Goal: Task Accomplishment & Management: Complete application form

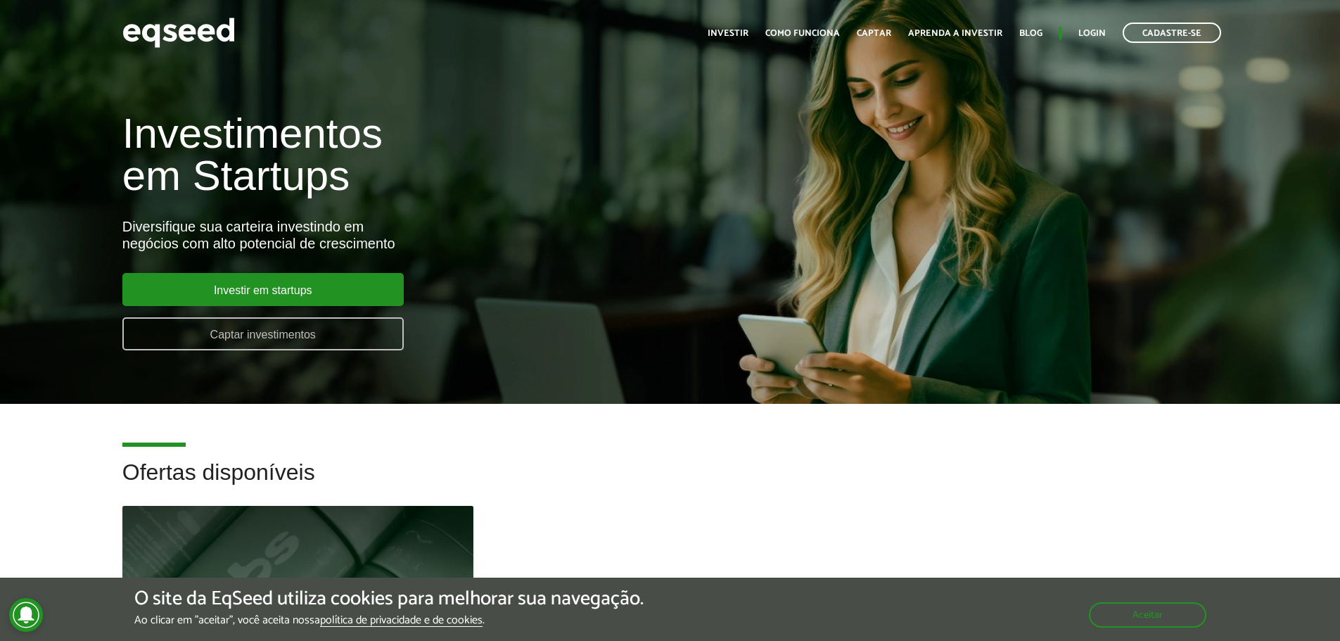
click at [290, 340] on link "Captar investimentos" at bounding box center [262, 333] width 281 height 33
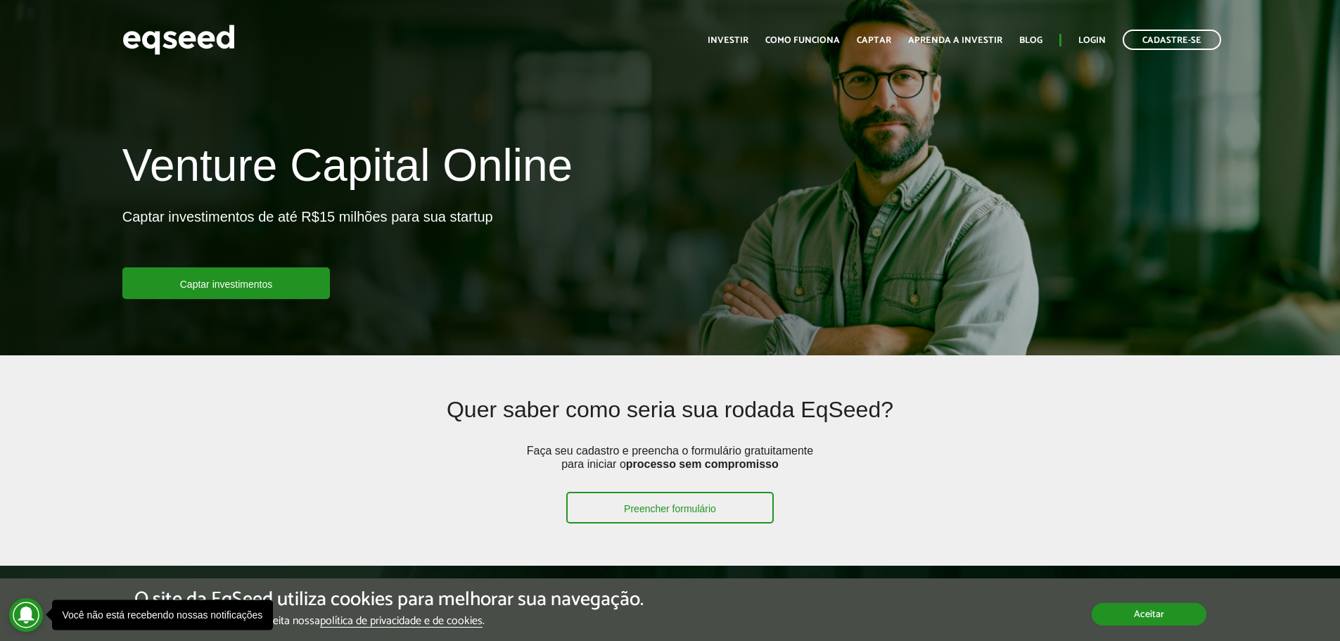
click at [1101, 613] on button "Aceitar" at bounding box center [1148, 614] width 115 height 23
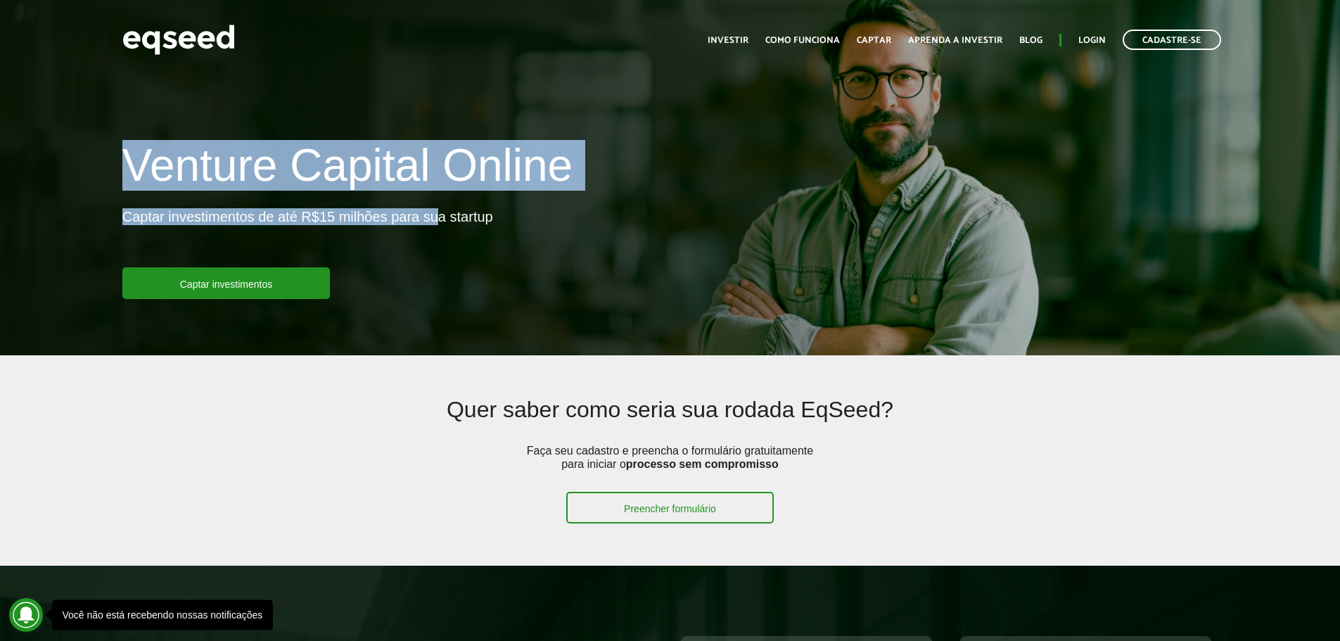
drag, startPoint x: 169, startPoint y: 176, endPoint x: 440, endPoint y: 283, distance: 292.0
click at [440, 283] on div "Venture Capital Online Captar investimentos de até R$15 milhões para sua startu…" at bounding box center [670, 220] width 1340 height 158
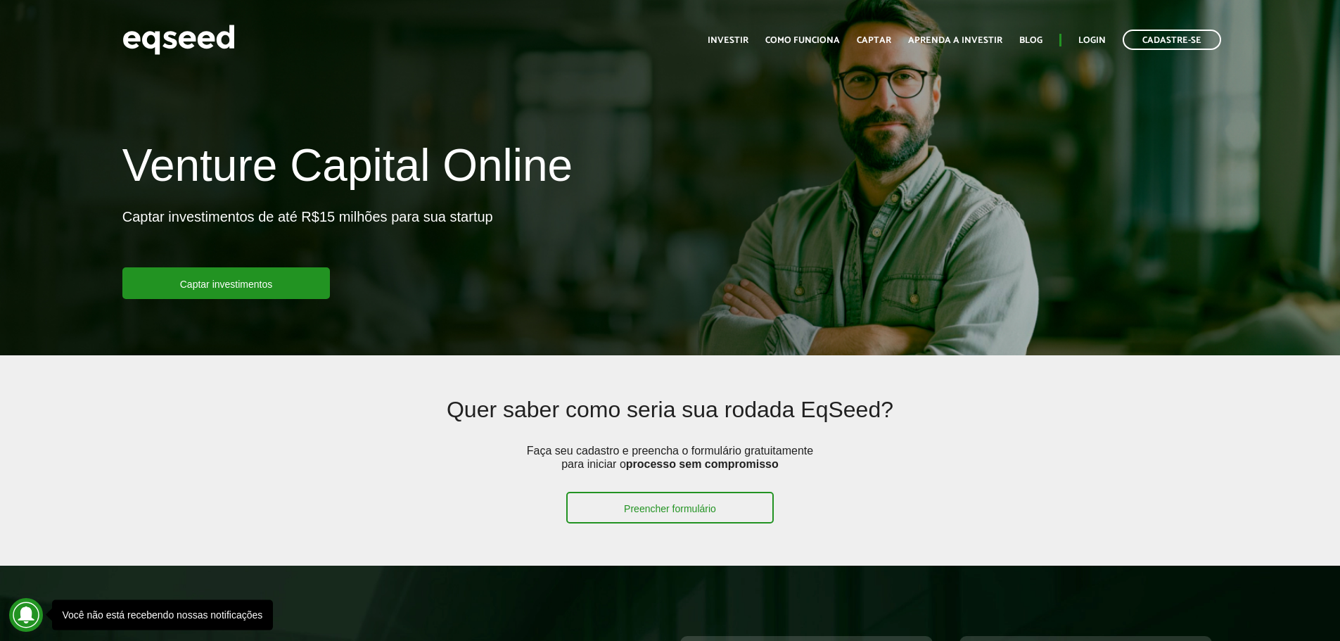
click at [742, 32] on ul "Início Investir Como funciona Captar Aprenda a investir Blog Login Cadastre-se" at bounding box center [963, 40] width 527 height 20
click at [743, 38] on link "Investir" at bounding box center [727, 40] width 41 height 9
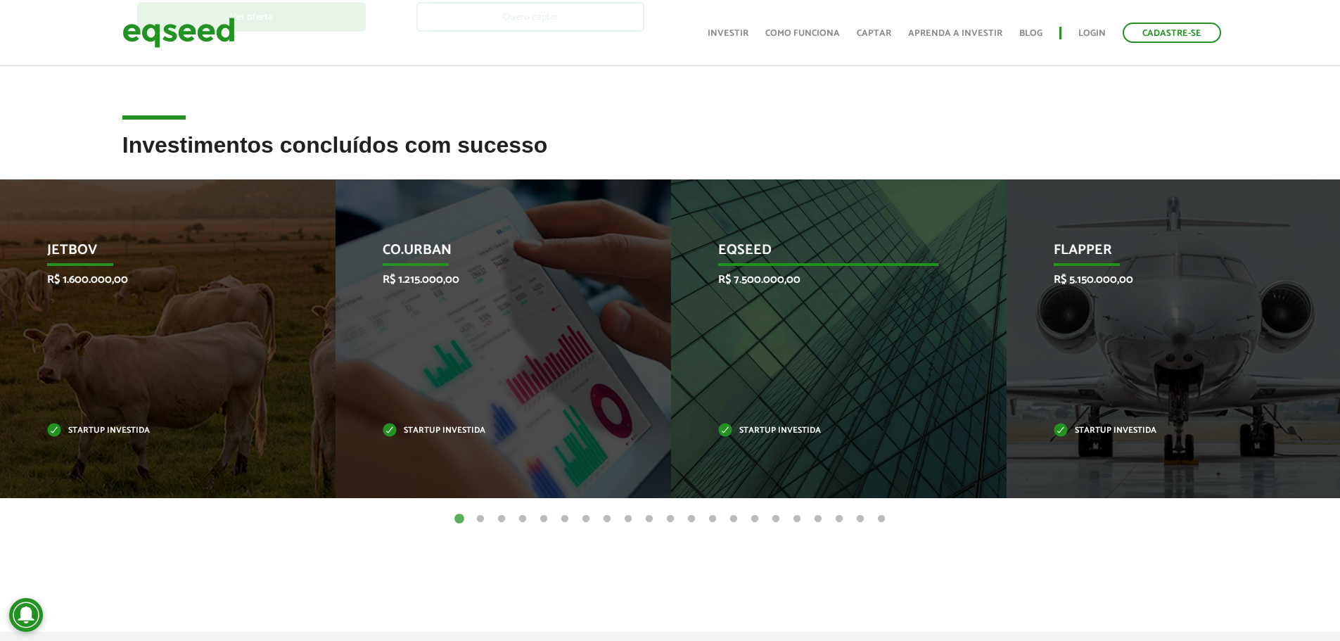
scroll to position [492, 0]
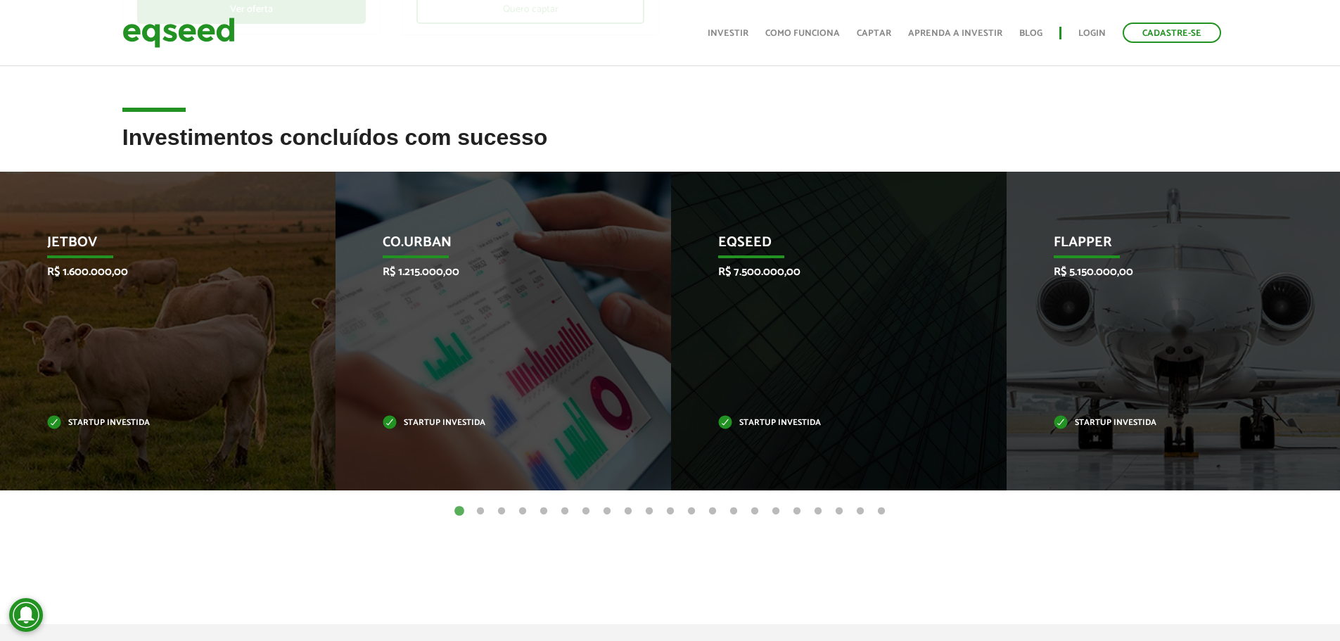
click at [482, 509] on button "2" at bounding box center [480, 511] width 14 height 14
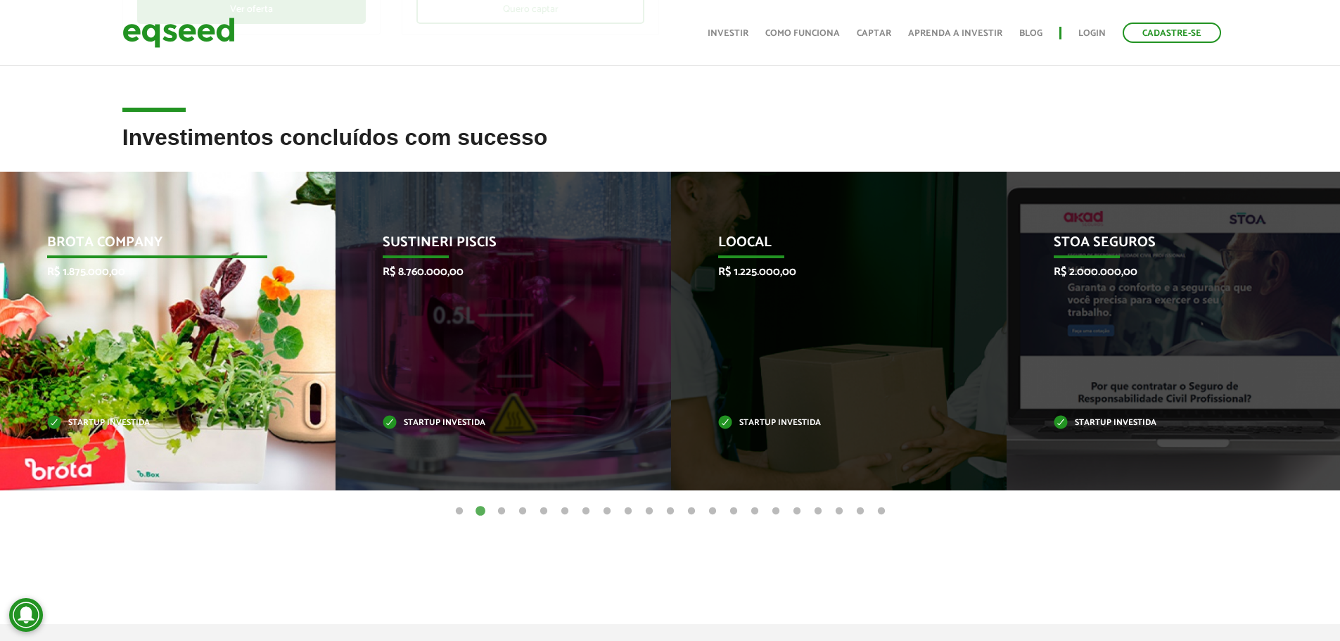
click at [164, 386] on div "Brota Company R$ 1.875.000,00 Startup investida" at bounding box center [157, 331] width 314 height 319
click at [99, 411] on div "Brota Company R$ 1.875.000,00 Startup investida" at bounding box center [157, 331] width 314 height 319
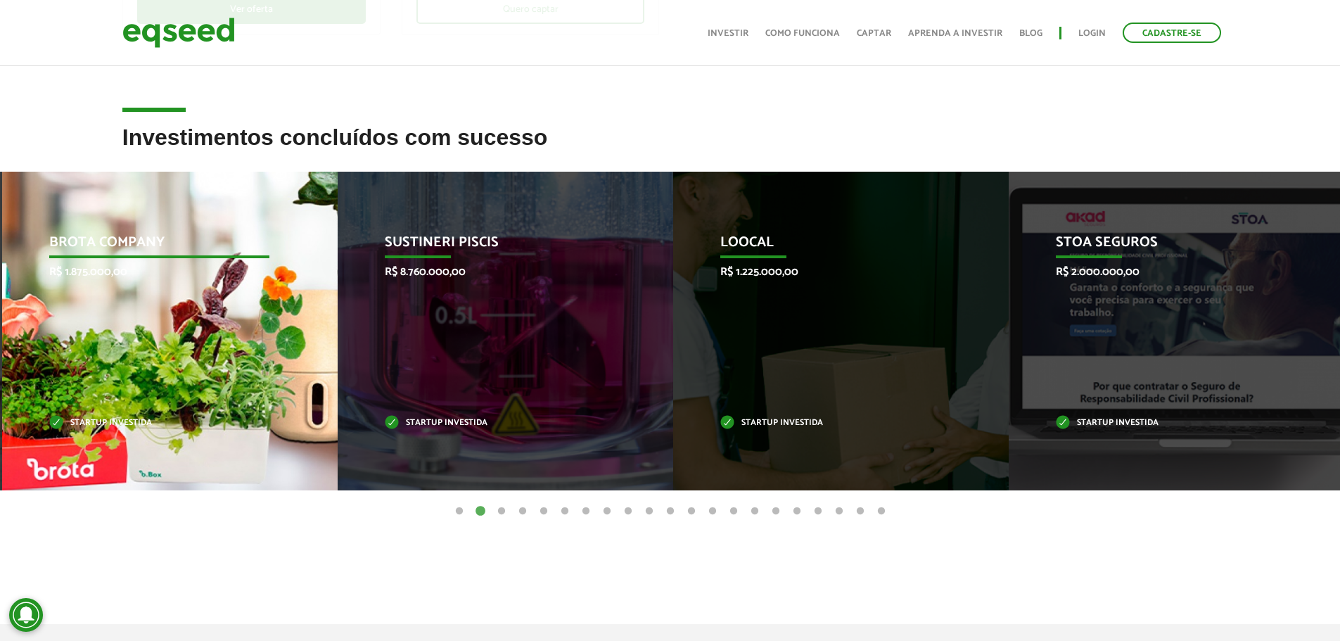
click at [66, 234] on p "Brota Company" at bounding box center [159, 246] width 220 height 24
click at [134, 337] on div "Brota Company R$ 1.875.000,00 Startup investida" at bounding box center [159, 331] width 314 height 319
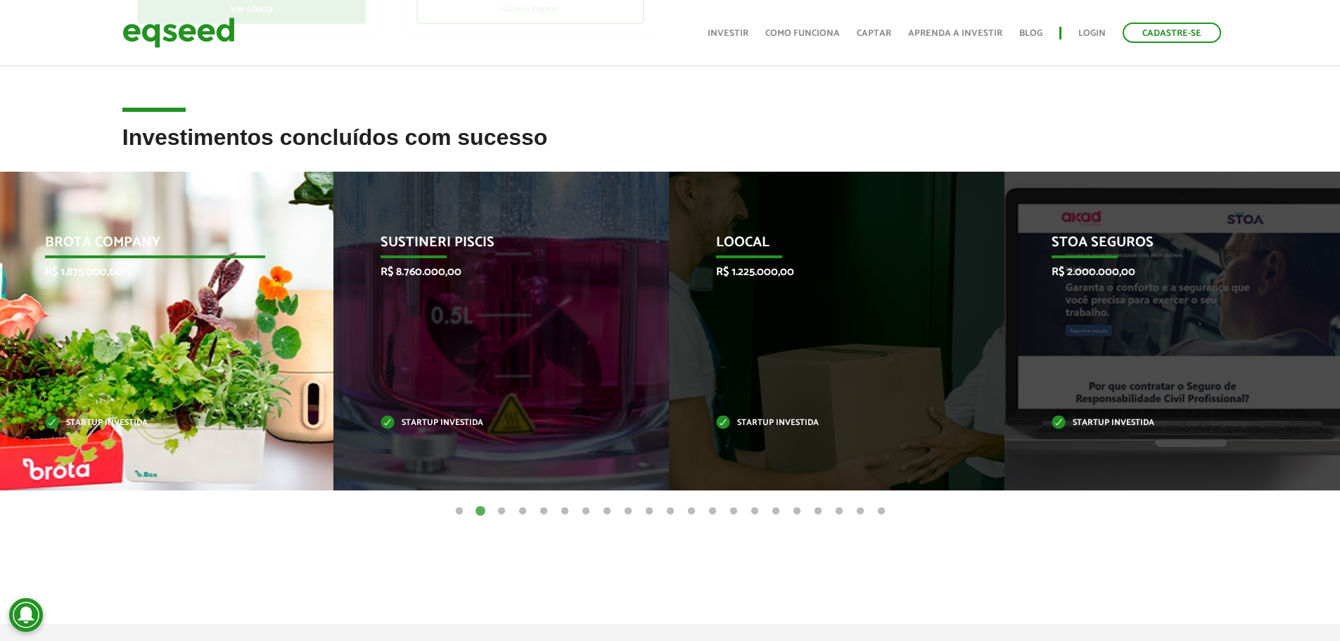
drag, startPoint x: 134, startPoint y: 337, endPoint x: 77, endPoint y: 312, distance: 62.7
click at [62, 304] on div "Brota Company R$ 1.875.000,00 Startup investida" at bounding box center [155, 331] width 314 height 319
drag, startPoint x: 215, startPoint y: 341, endPoint x: 309, endPoint y: 421, distance: 123.3
click at [222, 340] on div "Brota Company R$ 1.875.000,00 Startup investida" at bounding box center [155, 331] width 314 height 319
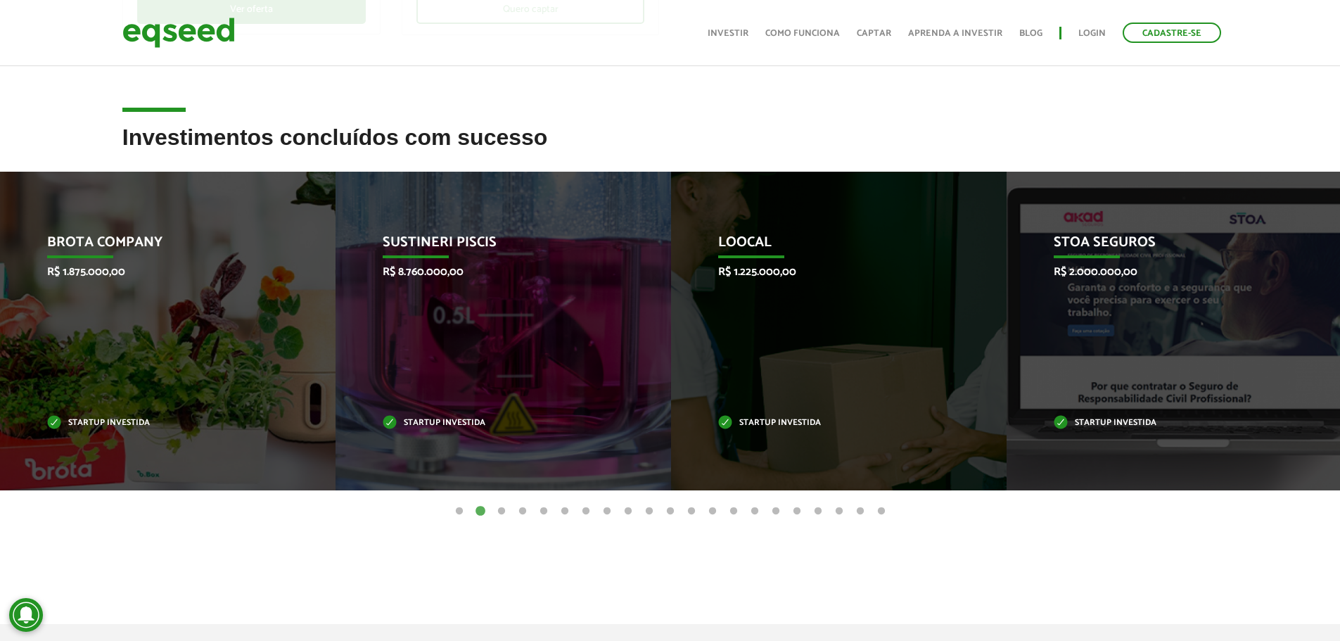
click at [502, 512] on button "3" at bounding box center [501, 511] width 14 height 14
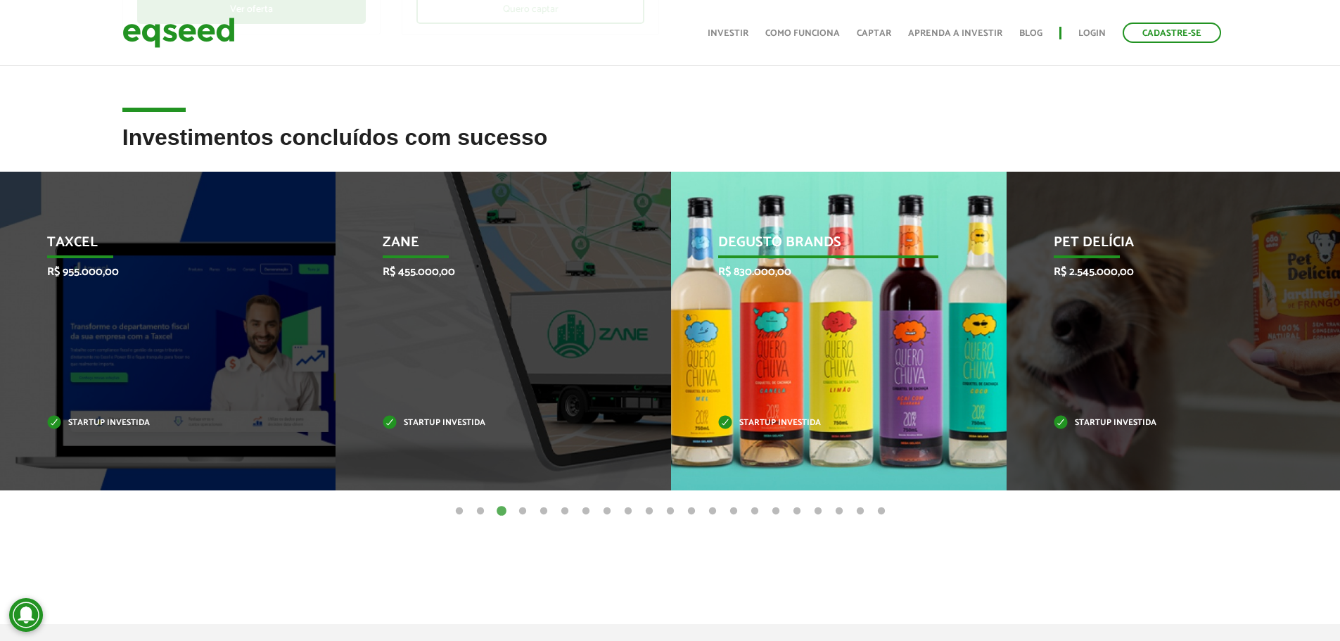
click at [810, 214] on div "Degusto Brands R$ 830.000,00 Startup investida" at bounding box center [828, 331] width 314 height 319
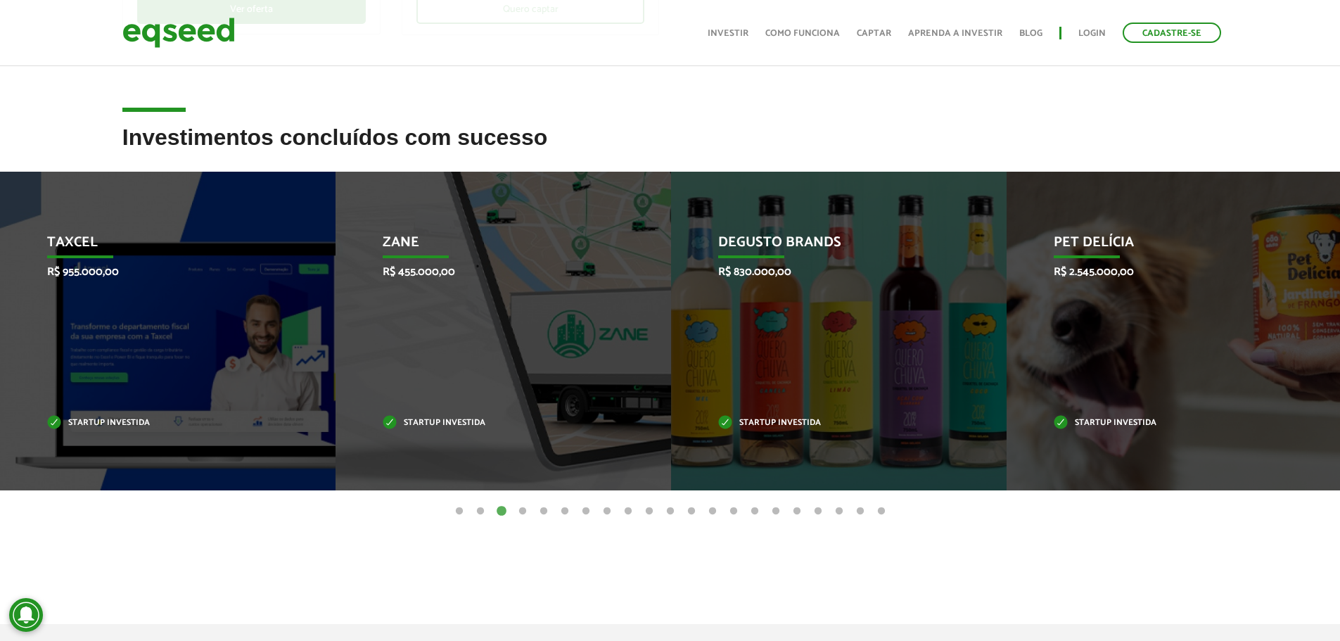
click at [525, 512] on button "4" at bounding box center [522, 511] width 14 height 14
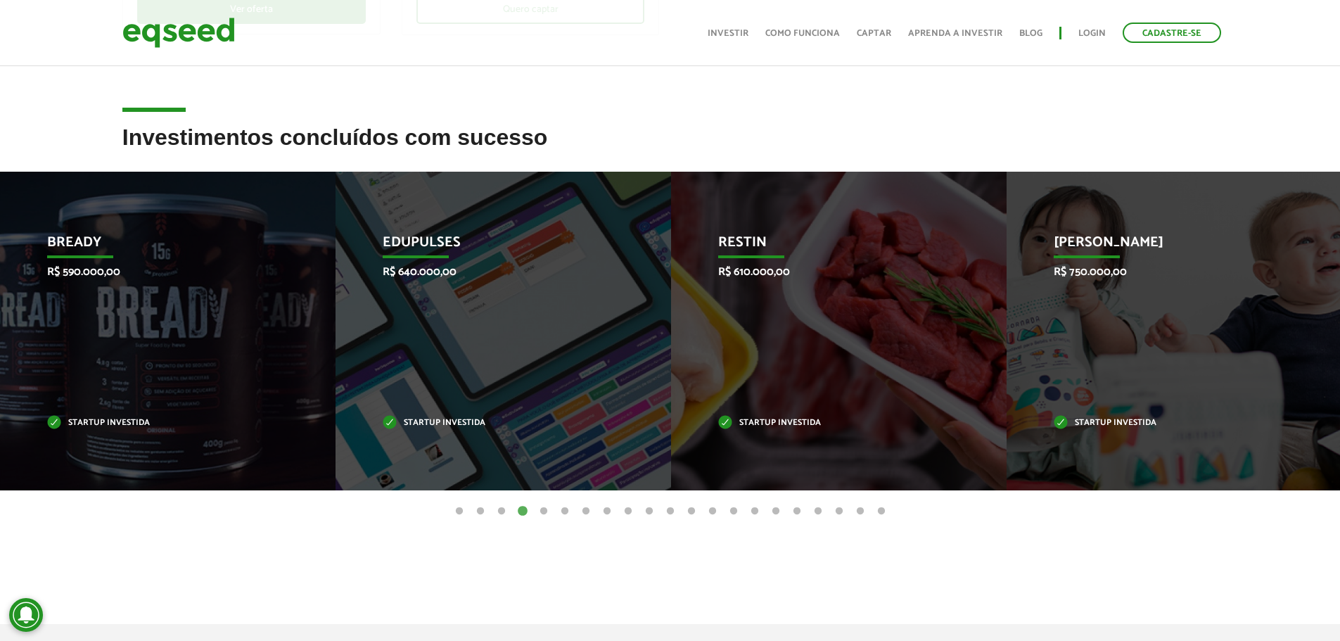
click at [456, 508] on button "1" at bounding box center [459, 511] width 14 height 14
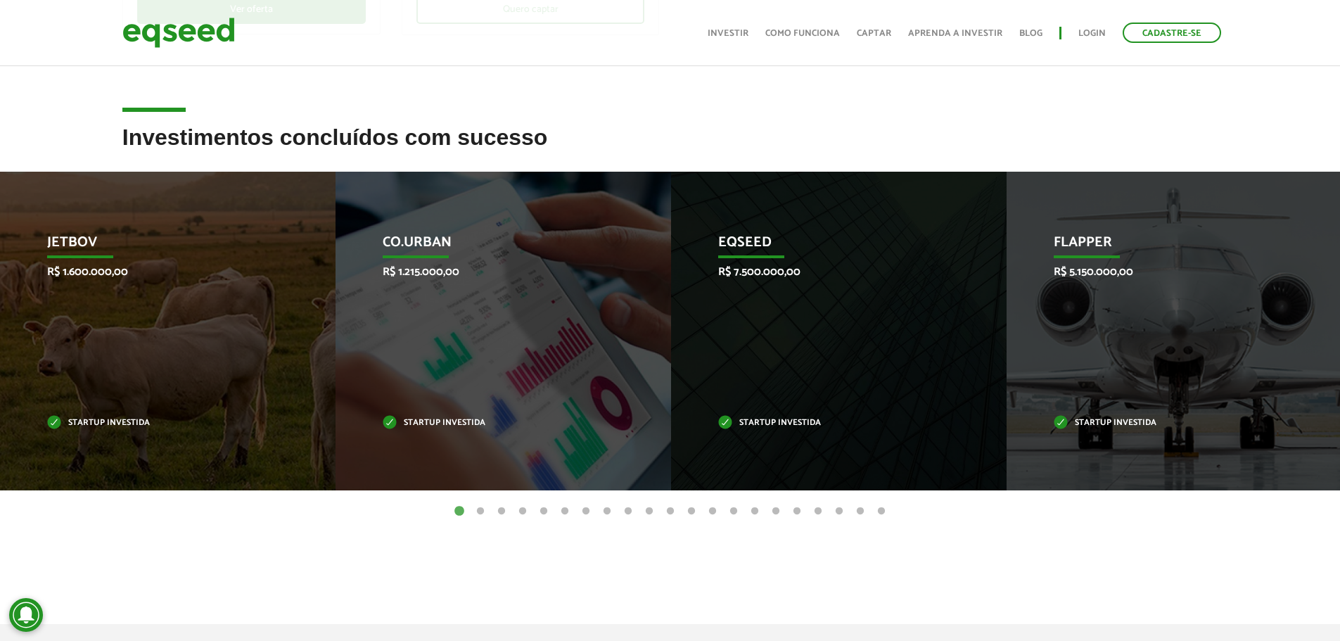
click at [479, 508] on button "2" at bounding box center [480, 511] width 14 height 14
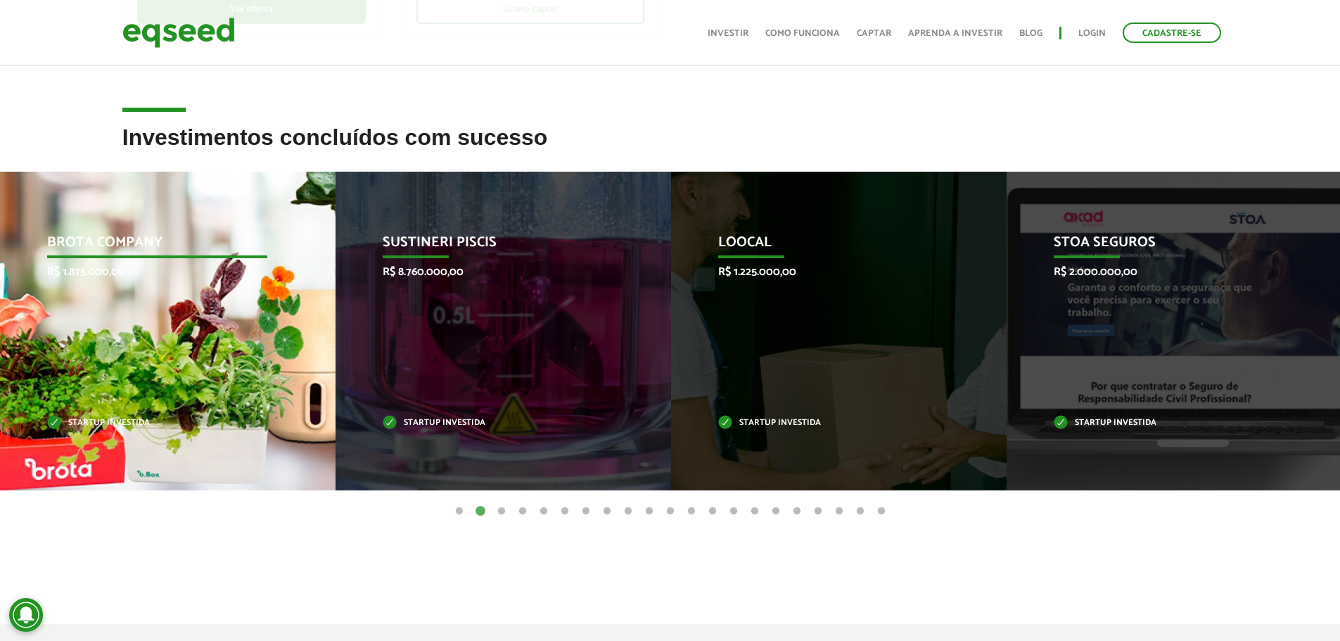
click at [131, 318] on div "Brota Company R$ 1.875.000,00 Startup investida" at bounding box center [157, 331] width 314 height 319
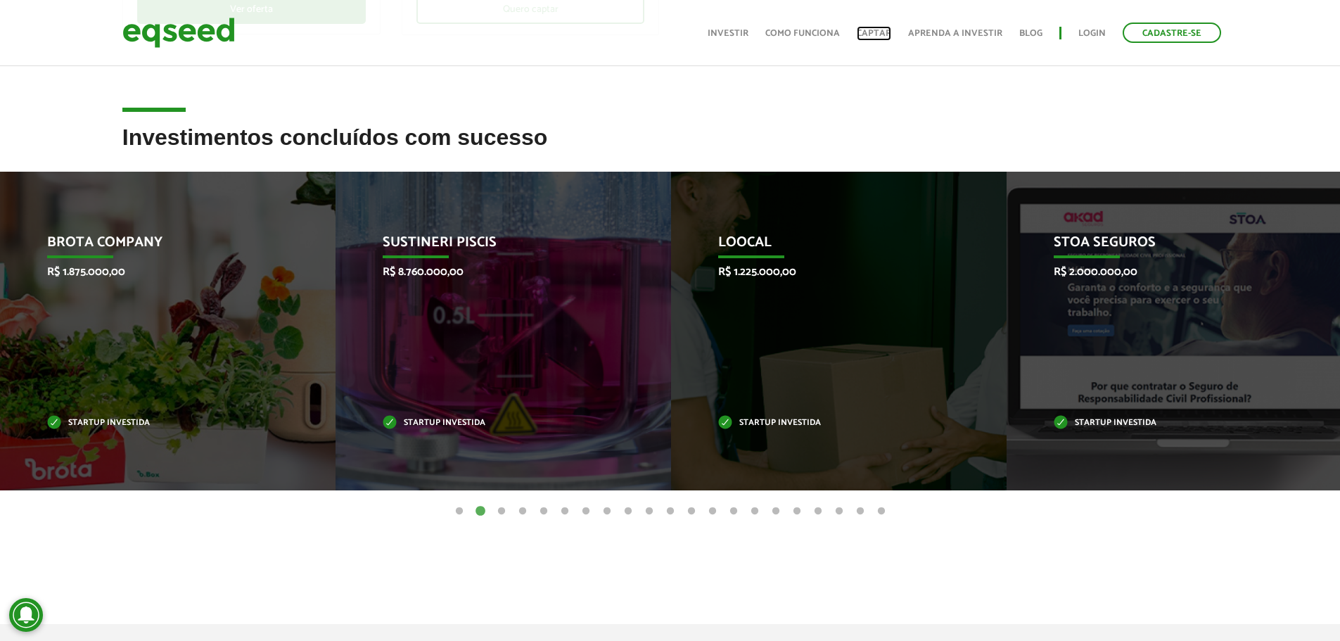
click at [886, 29] on link "Captar" at bounding box center [874, 33] width 34 height 9
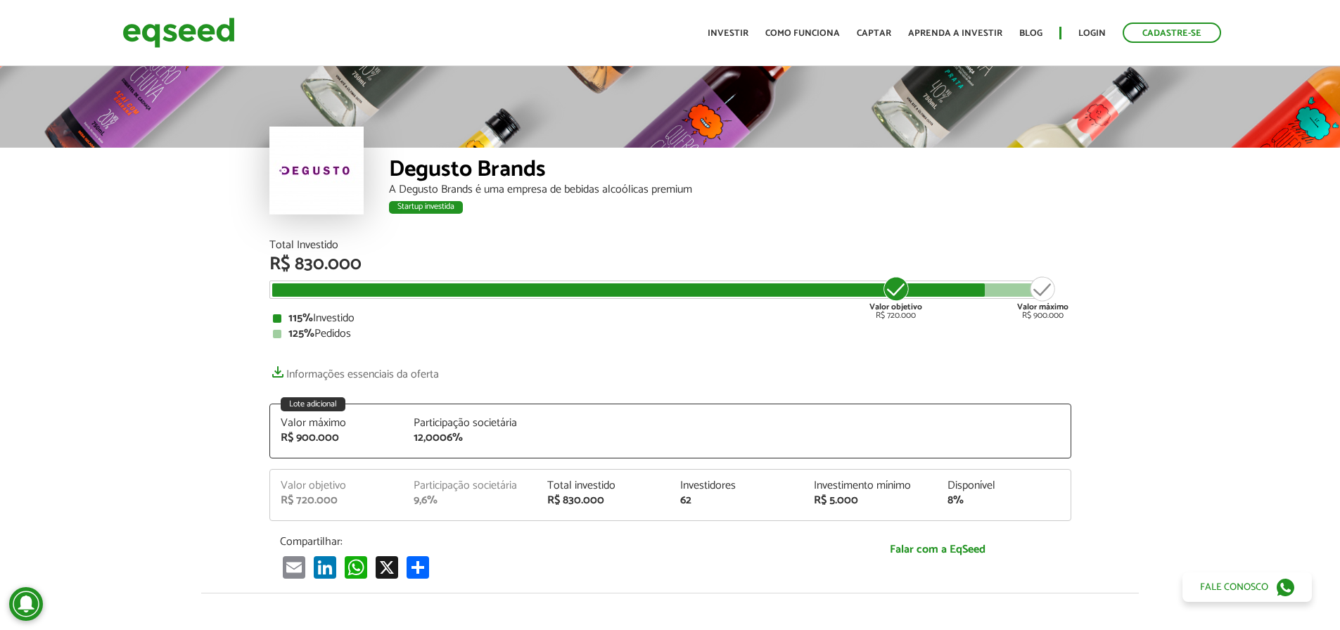
scroll to position [1835, 0]
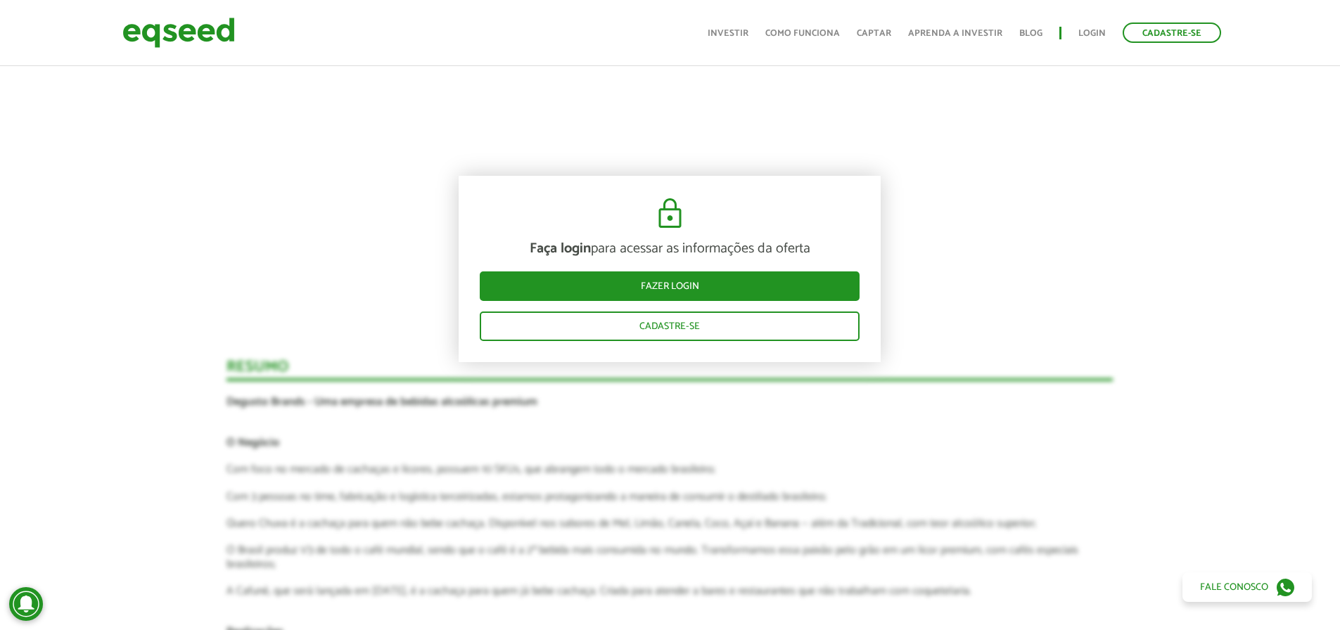
click at [669, 269] on div "Faça login para acessar as informações da oferta Fazer login Cadastre-se" at bounding box center [669, 269] width 422 height 186
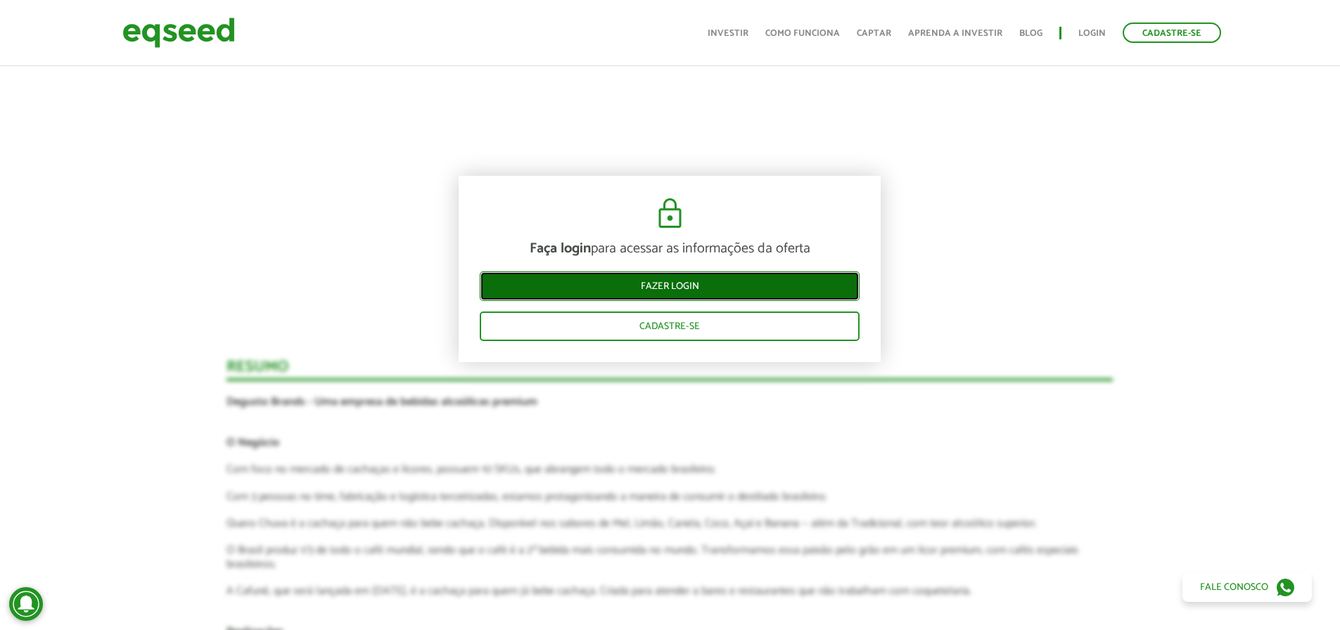
click at [674, 283] on link "Fazer login" at bounding box center [670, 286] width 380 height 30
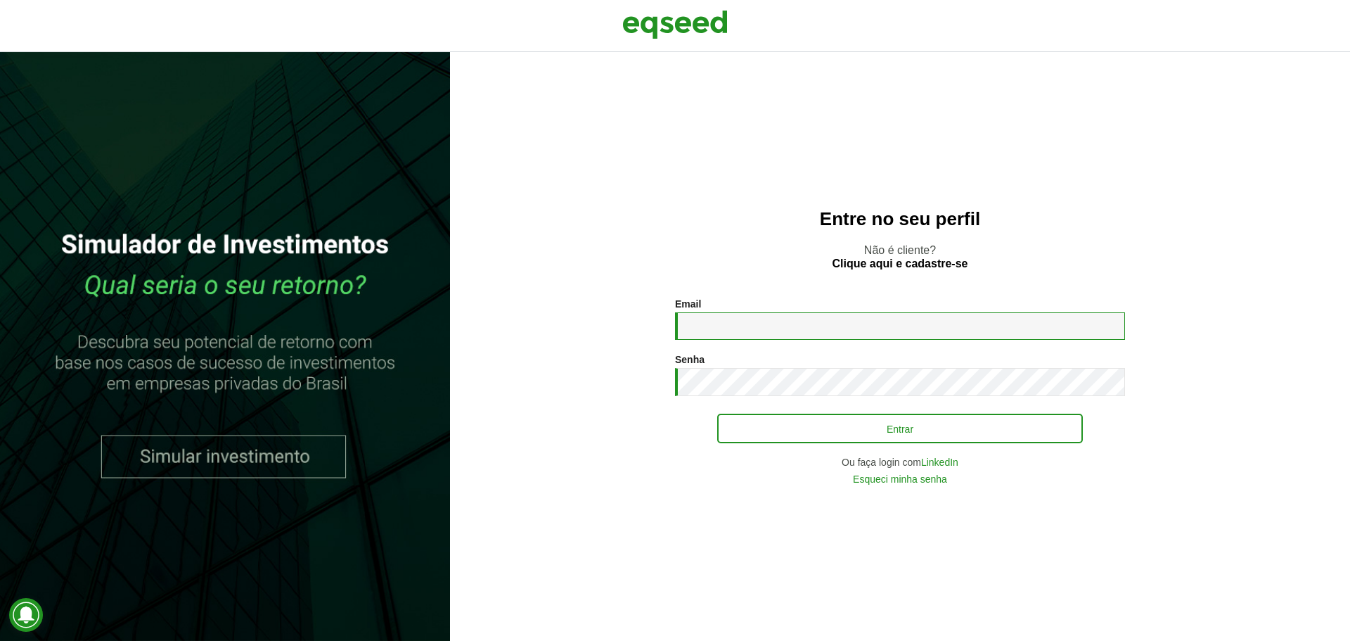
type input "**********"
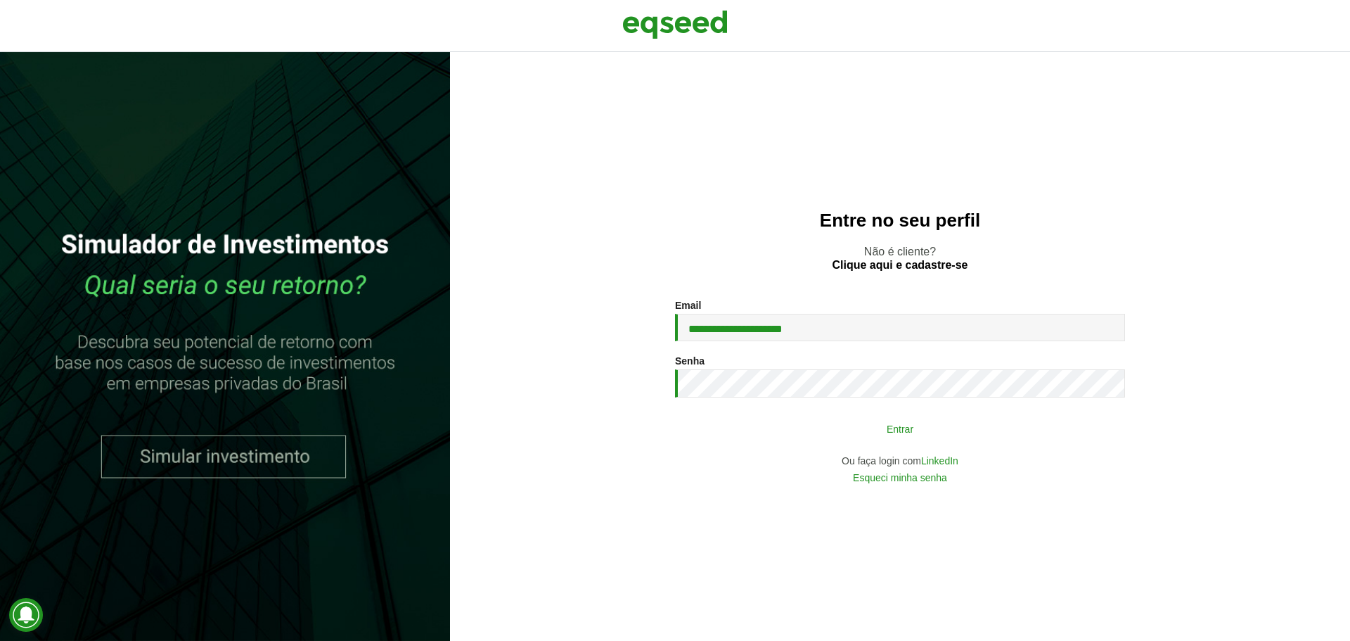
click at [861, 433] on button "Entrar" at bounding box center [900, 428] width 366 height 27
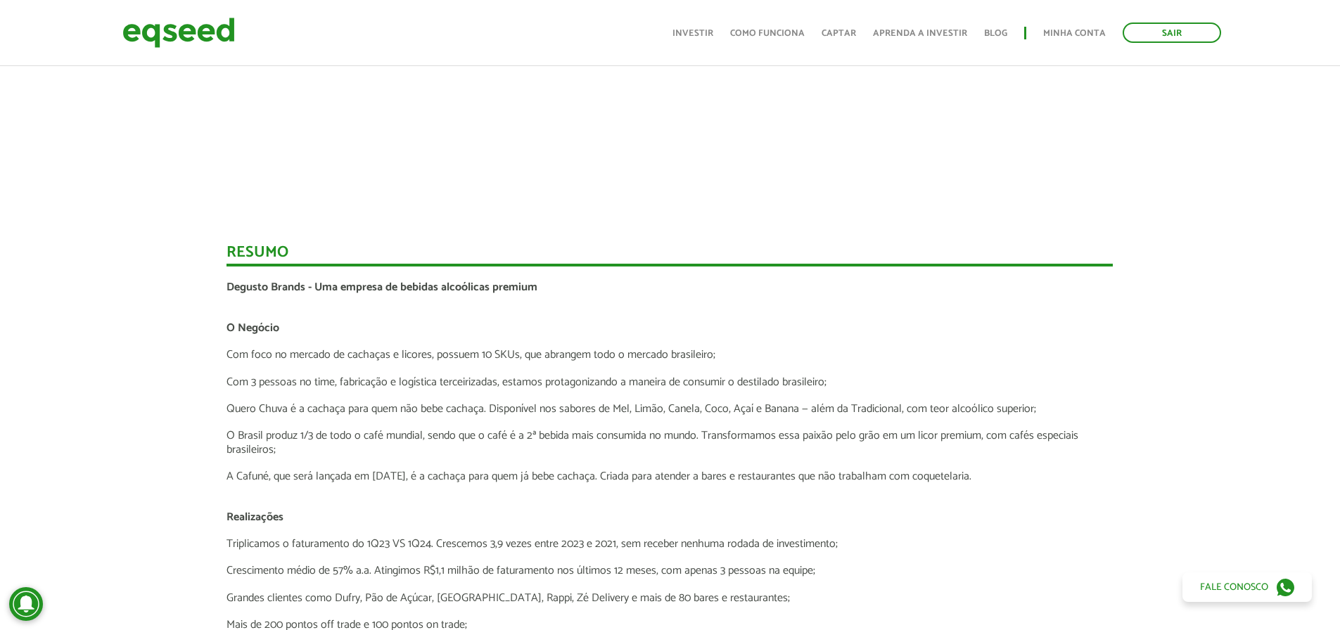
scroll to position [1831, 0]
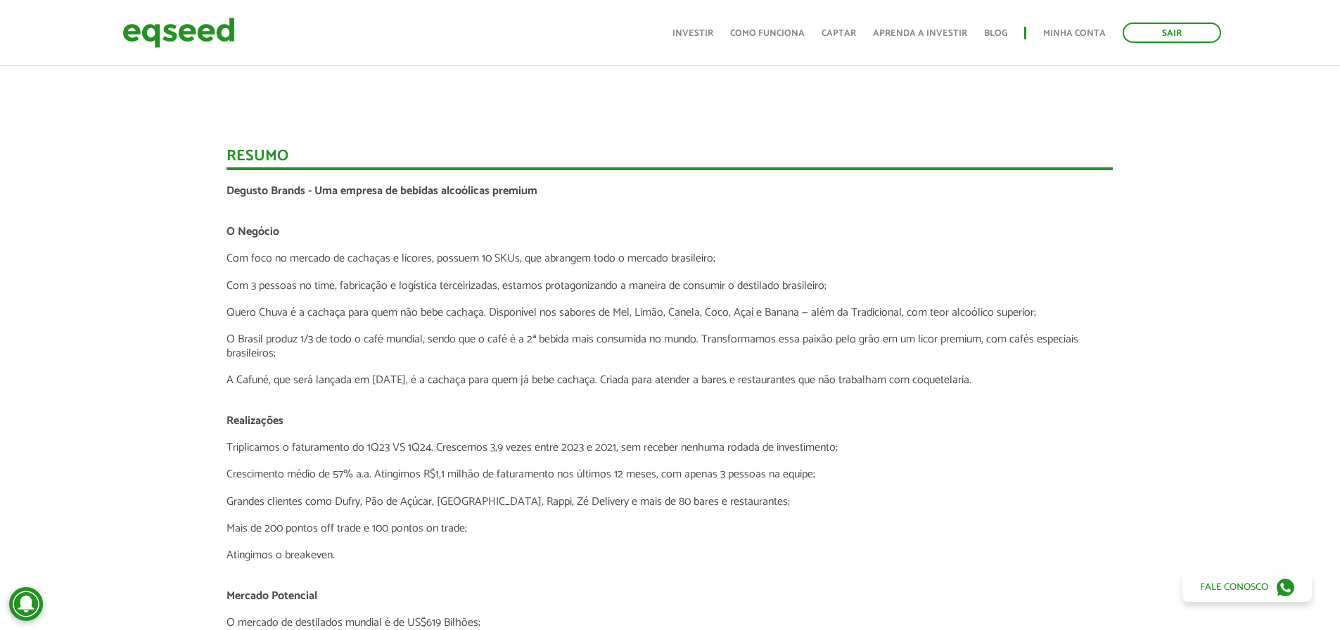
click at [148, 264] on div "Novidades Bate-papo com Degusto Por que investir na Degusto Cachaça Quero Chuva…" at bounding box center [669, 301] width 1361 height 2064
click at [503, 257] on p "Com foco no mercado de cachaças e licores, possuem 10 SKUs, que abrangem todo o…" at bounding box center [669, 258] width 886 height 13
copy p "SKUs"
click at [628, 333] on p "O Brasil produz 1/3 de todo o café mundial, sendo que o café é a 2ª bebida mais…" at bounding box center [669, 346] width 886 height 27
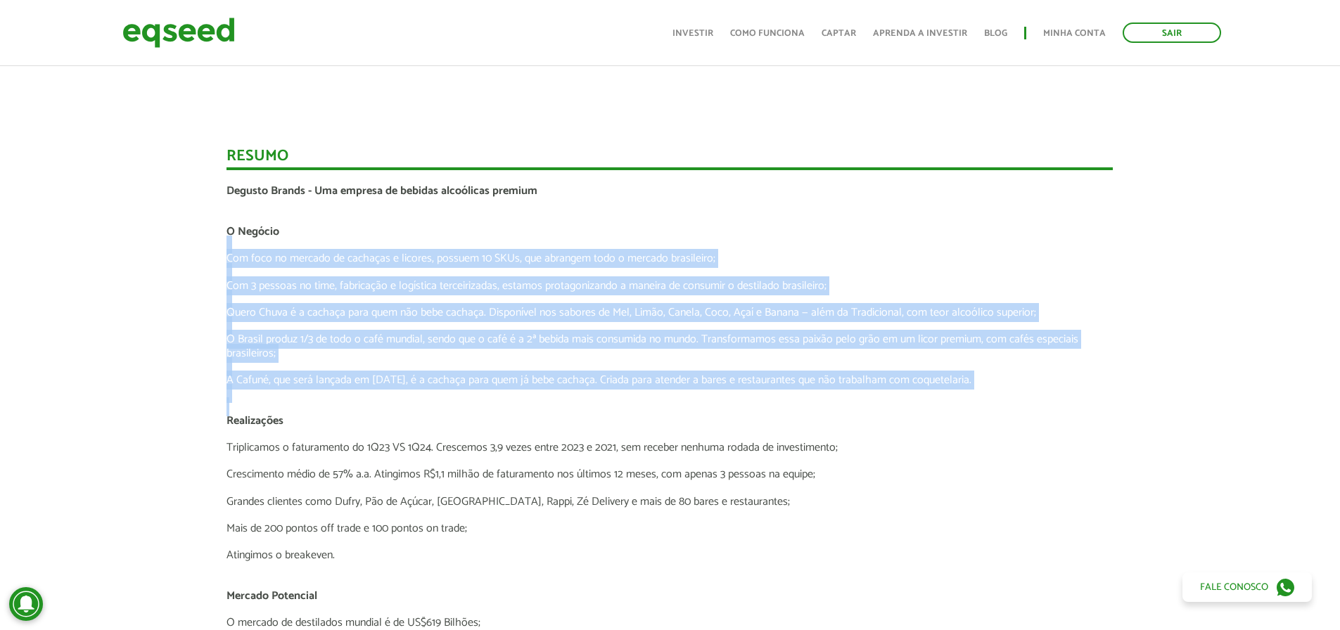
drag, startPoint x: 702, startPoint y: 354, endPoint x: 146, endPoint y: 248, distance: 565.6
click at [141, 247] on div "Novidades Bate-papo com Degusto Por que investir na Degusto Cachaça Quero Chuva…" at bounding box center [669, 301] width 1361 height 2064
click at [150, 303] on div "Novidades Bate-papo com Degusto Por que investir na Degusto Cachaça Quero Chuva…" at bounding box center [669, 301] width 1361 height 2064
click at [319, 340] on p "O Brasil produz 1/3 de todo o café mundial, sendo que o café é a 2ª bebida mais…" at bounding box center [669, 346] width 886 height 27
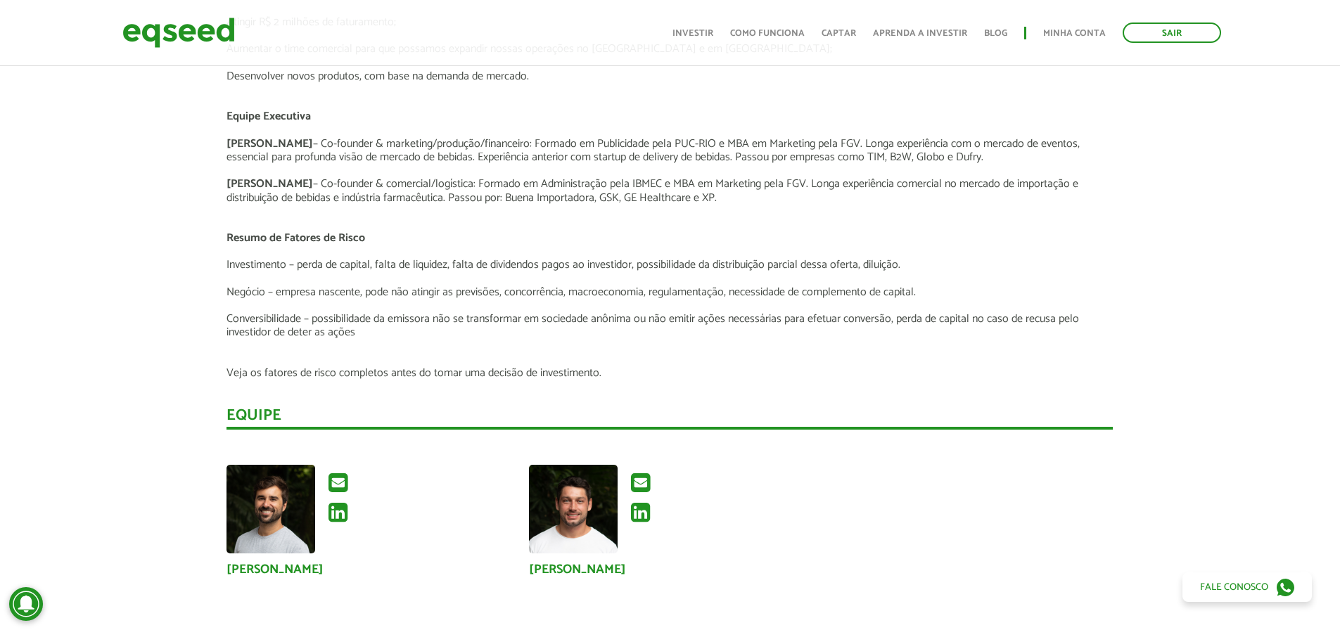
scroll to position [2534, 0]
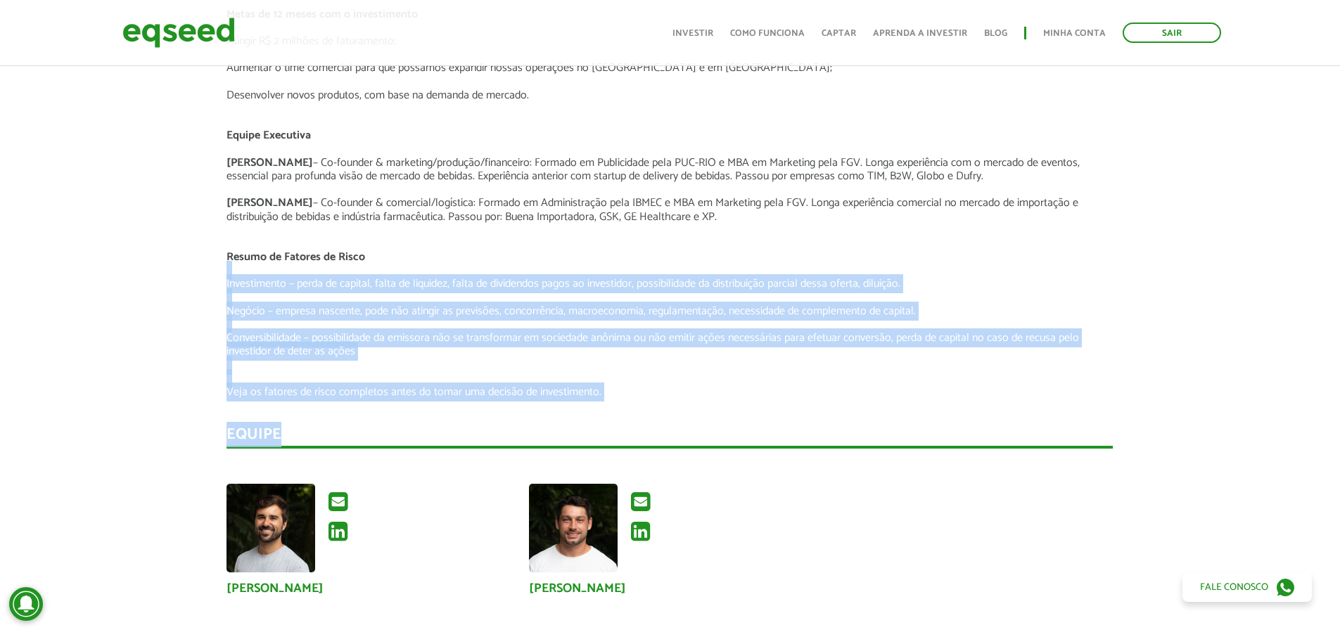
drag, startPoint x: 221, startPoint y: 264, endPoint x: 651, endPoint y: 413, distance: 455.2
click at [605, 355] on p "Conversibilidade – possibilidade da emissora não se transformar em sociedade an…" at bounding box center [669, 344] width 886 height 27
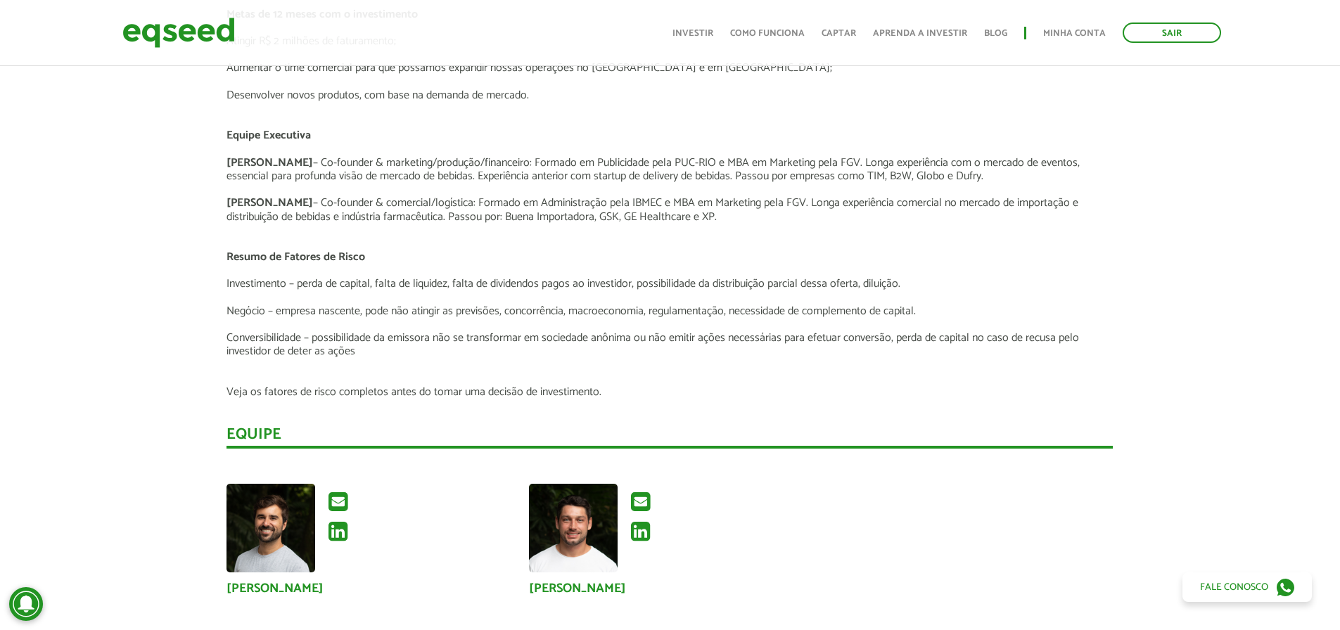
click at [453, 280] on p "Investimento – perda de capital, falta de liquidez, falta de dividendos pagos a…" at bounding box center [669, 283] width 886 height 13
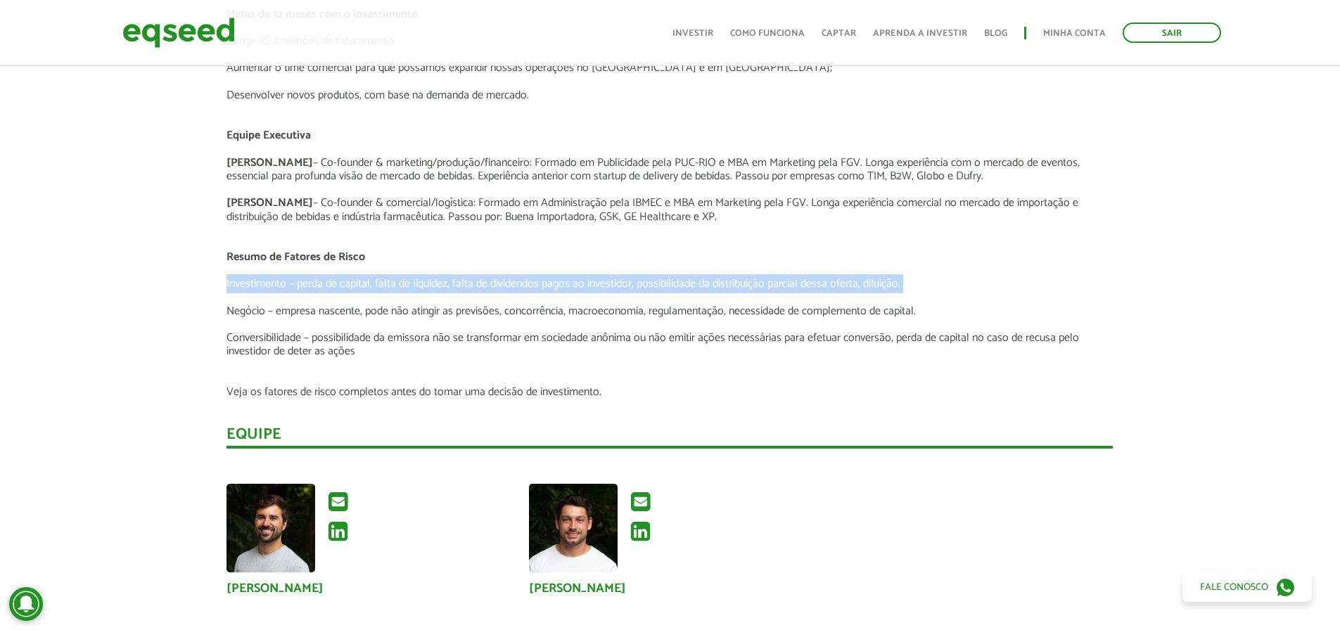
click at [453, 280] on p "Investimento – perda de capital, falta de liquidez, falta de dividendos pagos a…" at bounding box center [669, 283] width 886 height 13
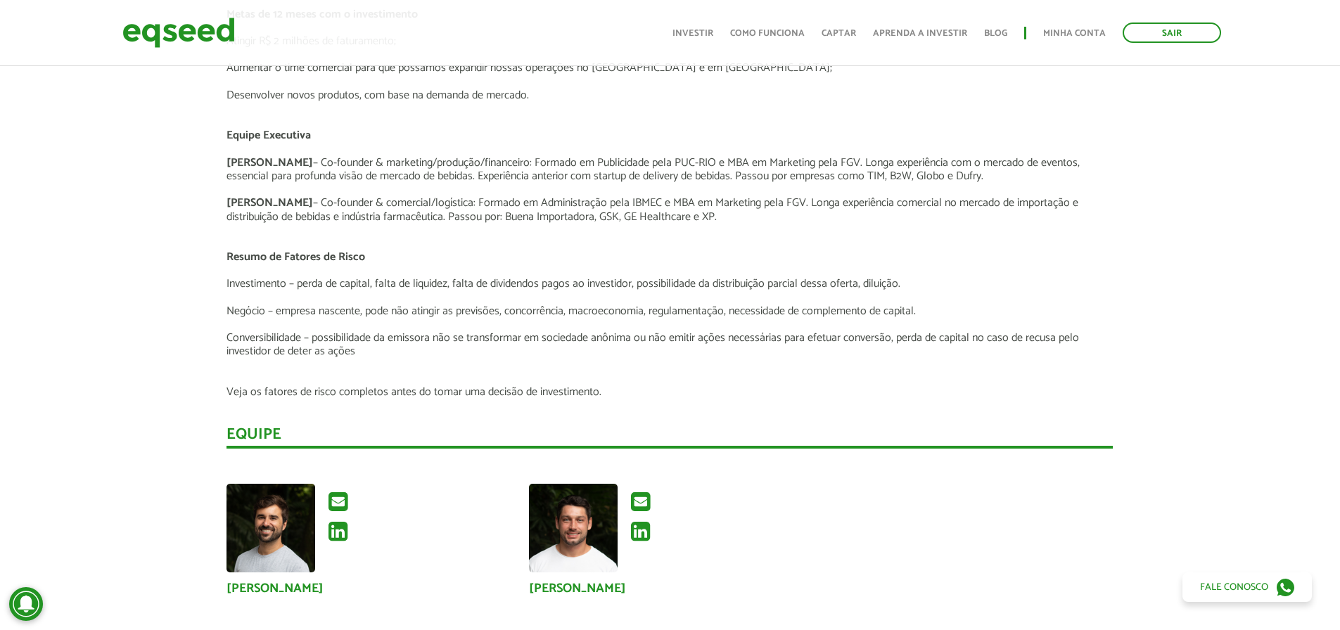
click at [493, 347] on p "Conversibilidade – possibilidade da emissora não se transformar em sociedade an…" at bounding box center [669, 344] width 886 height 27
click at [400, 161] on p "Gabriel Collares – Co-founder & marketing/produção/financeiro: Formado em Publi…" at bounding box center [669, 169] width 886 height 27
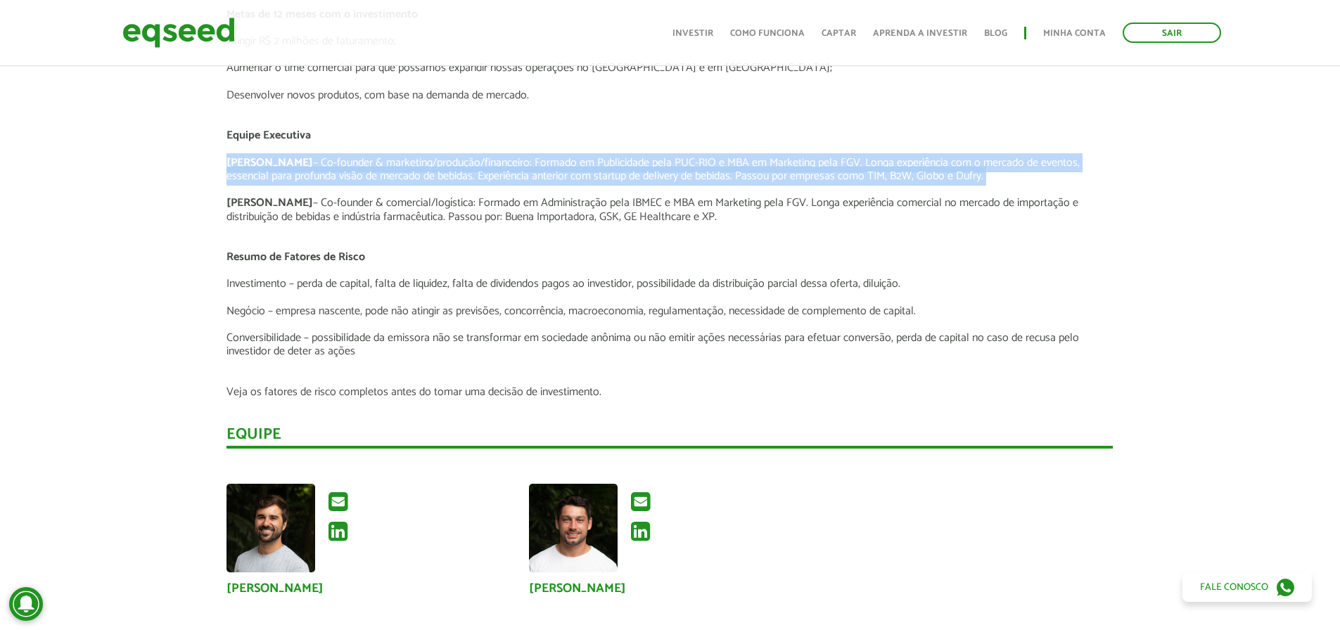
drag, startPoint x: 400, startPoint y: 161, endPoint x: 405, endPoint y: 187, distance: 26.5
click at [400, 162] on p "Gabriel Collares – Co-founder & marketing/produção/financeiro: Formado em Publi…" at bounding box center [669, 169] width 886 height 27
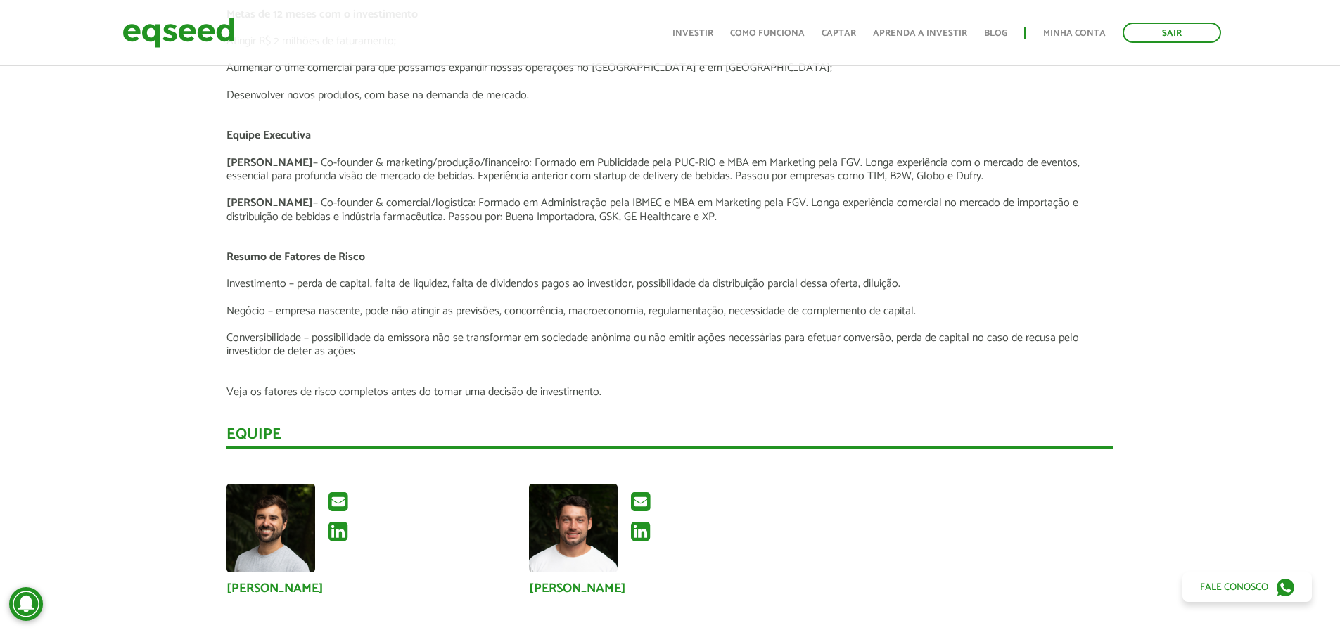
click at [411, 209] on p "Leonardo Gama – Co-founder & comercial/logística: Formado em Administração pela…" at bounding box center [669, 209] width 886 height 27
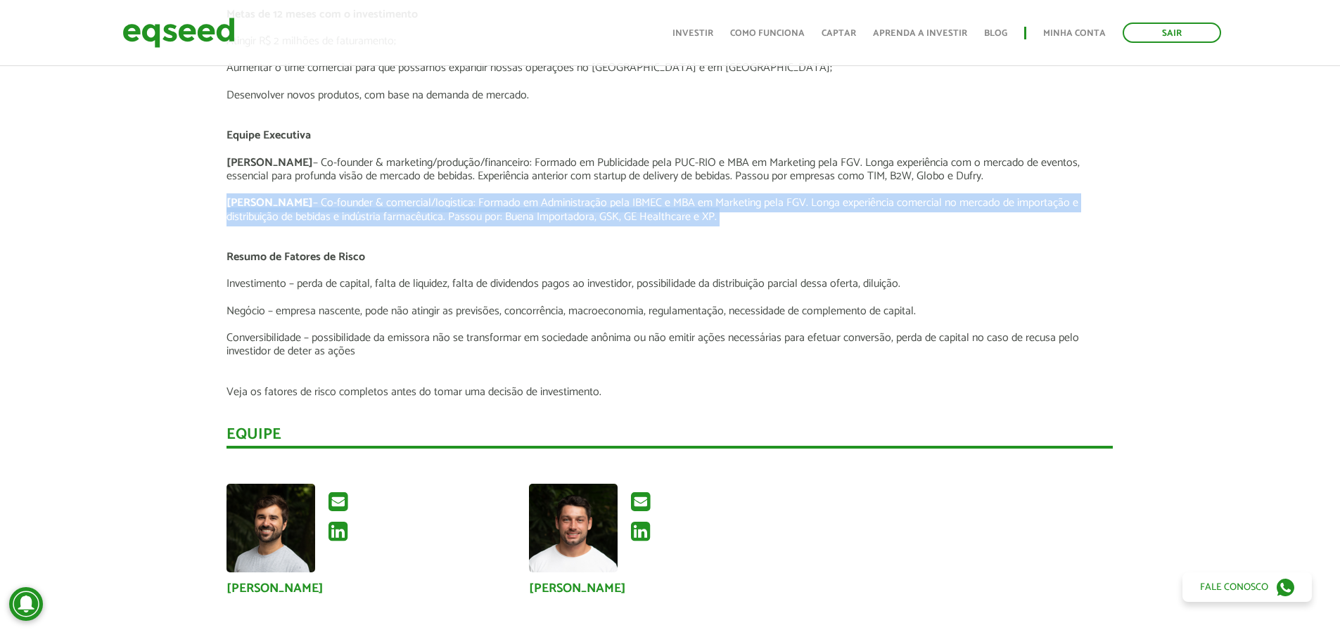
click at [411, 209] on p "Leonardo Gama – Co-founder & comercial/logística: Formado em Administração pela…" at bounding box center [669, 209] width 886 height 27
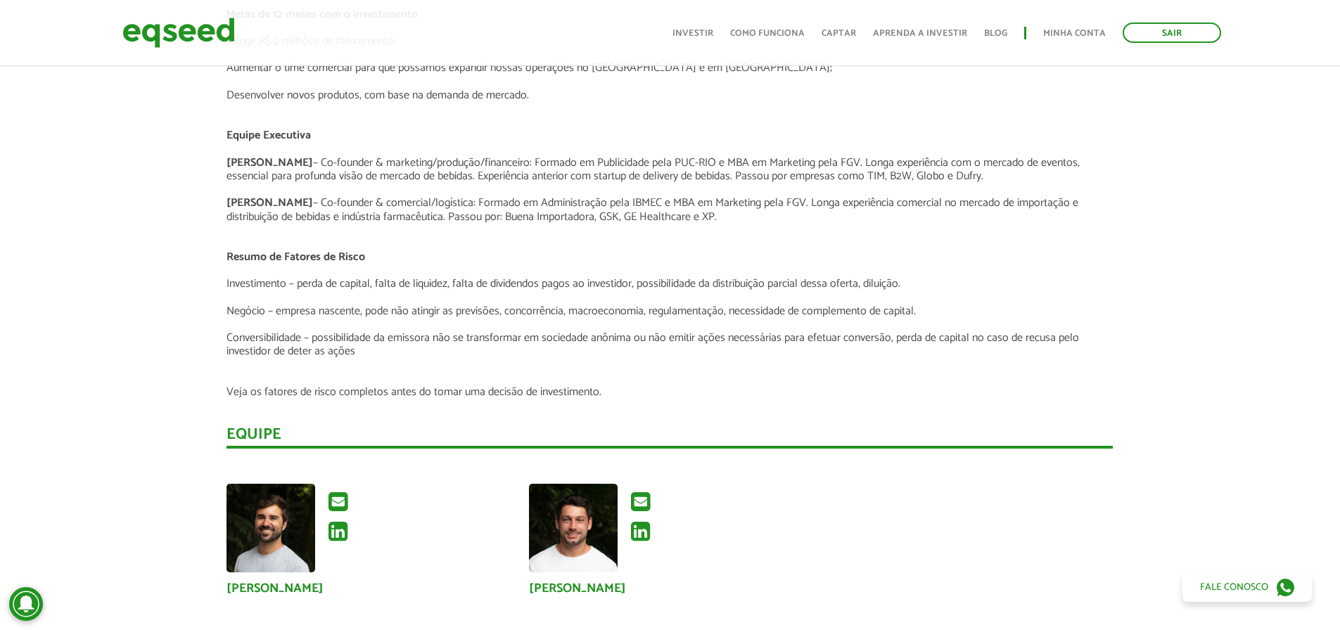
click at [441, 278] on p "Investimento – perda de capital, falta de liquidez, falta de dividendos pagos a…" at bounding box center [669, 283] width 886 height 13
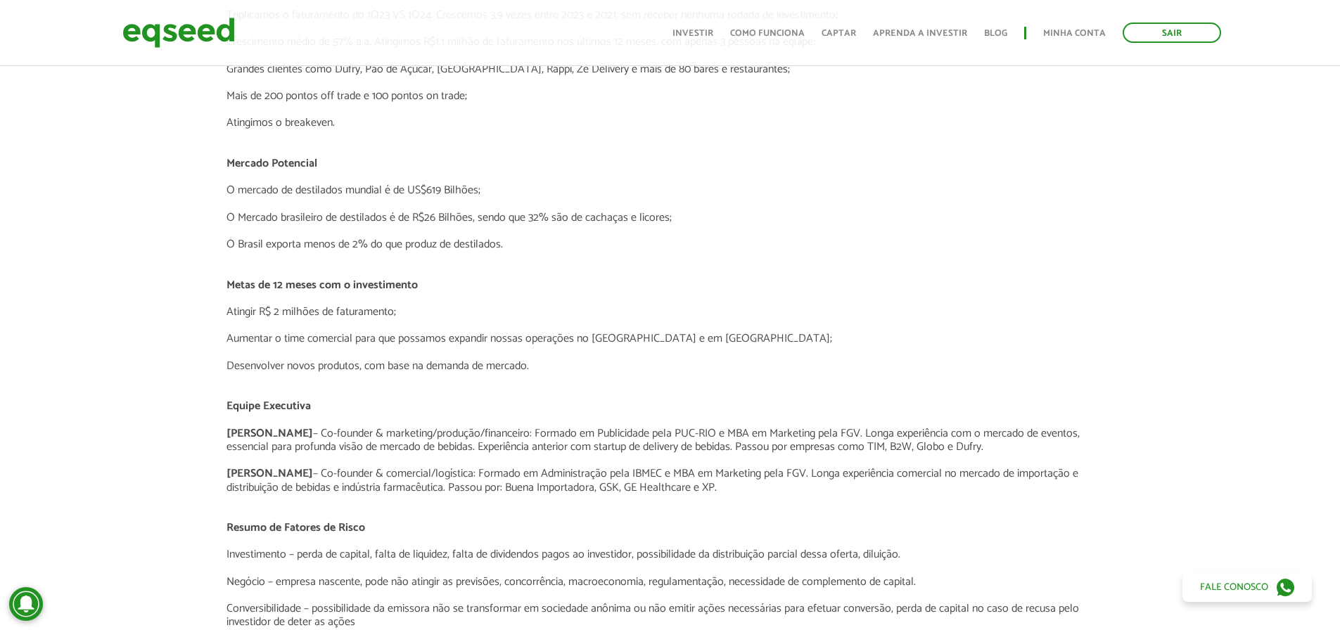
scroll to position [2253, 0]
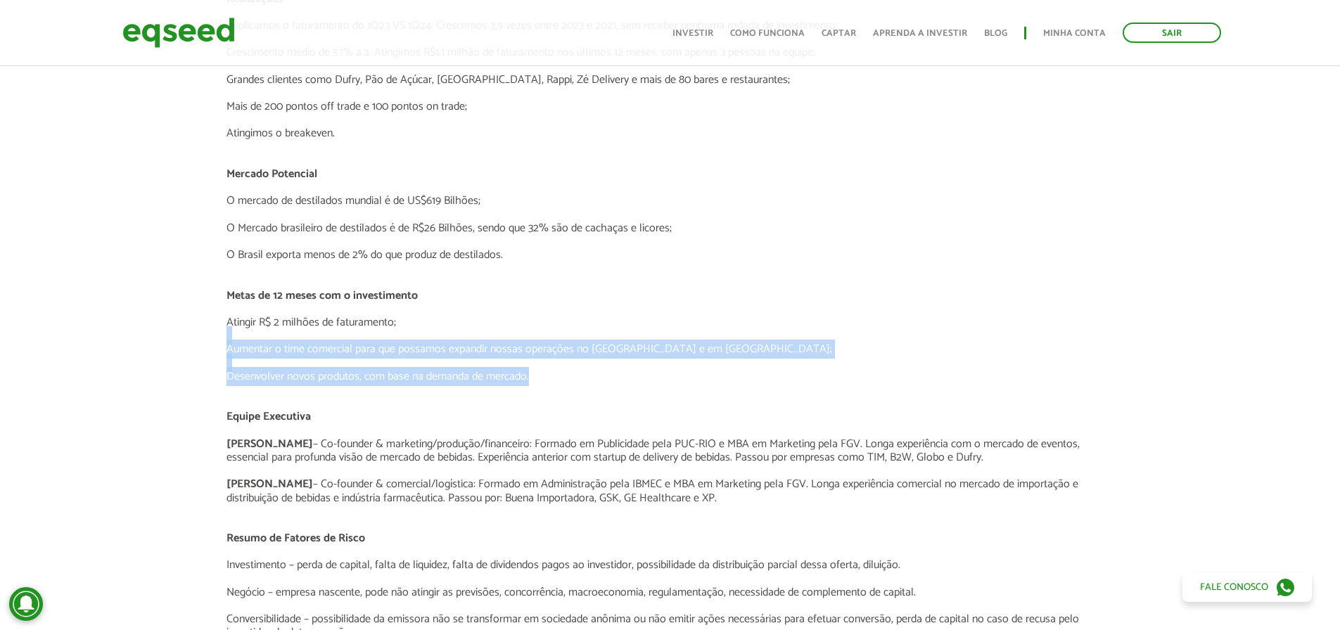
drag, startPoint x: 189, startPoint y: 331, endPoint x: 558, endPoint y: 378, distance: 372.2
click at [558, 378] on p "Desenvolver novos produtos, com base na demanda de mercado." at bounding box center [669, 376] width 886 height 13
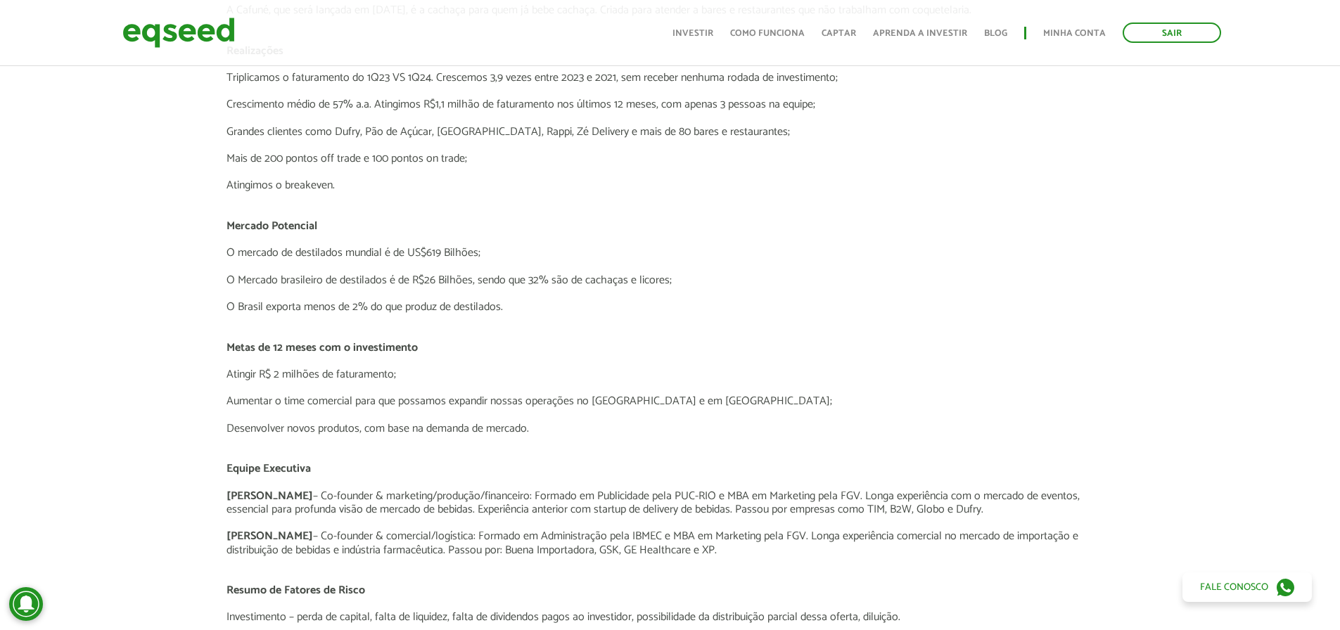
scroll to position [1972, 0]
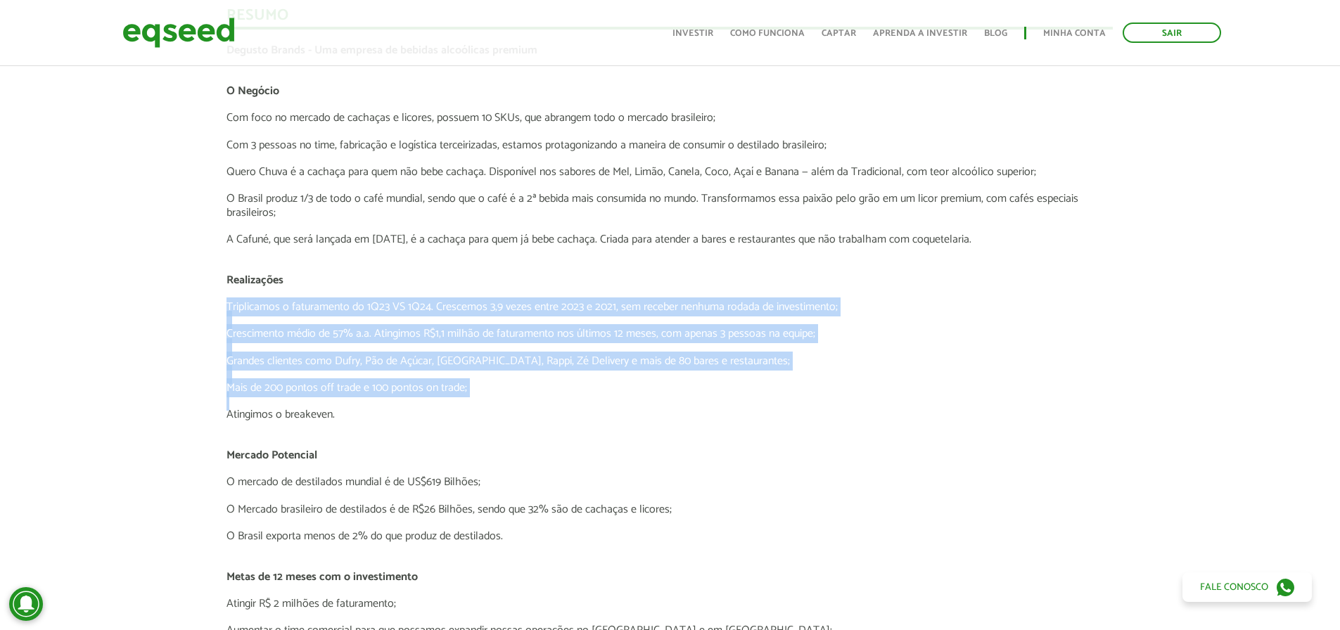
drag, startPoint x: 375, startPoint y: 394, endPoint x: 154, endPoint y: 300, distance: 239.8
click at [154, 300] on div "Novidades Bate-papo com Degusto Por que investir na Degusto Cachaça Quero Chuva…" at bounding box center [669, 161] width 1361 height 2064
drag, startPoint x: 422, startPoint y: 327, endPoint x: 614, endPoint y: 390, distance: 202.1
click at [422, 328] on p "Crescimento médio de 57% a.a. Atingimos R$1,1 milhão de faturamento nos últimos…" at bounding box center [669, 333] width 886 height 13
click at [672, 401] on p at bounding box center [669, 401] width 886 height 13
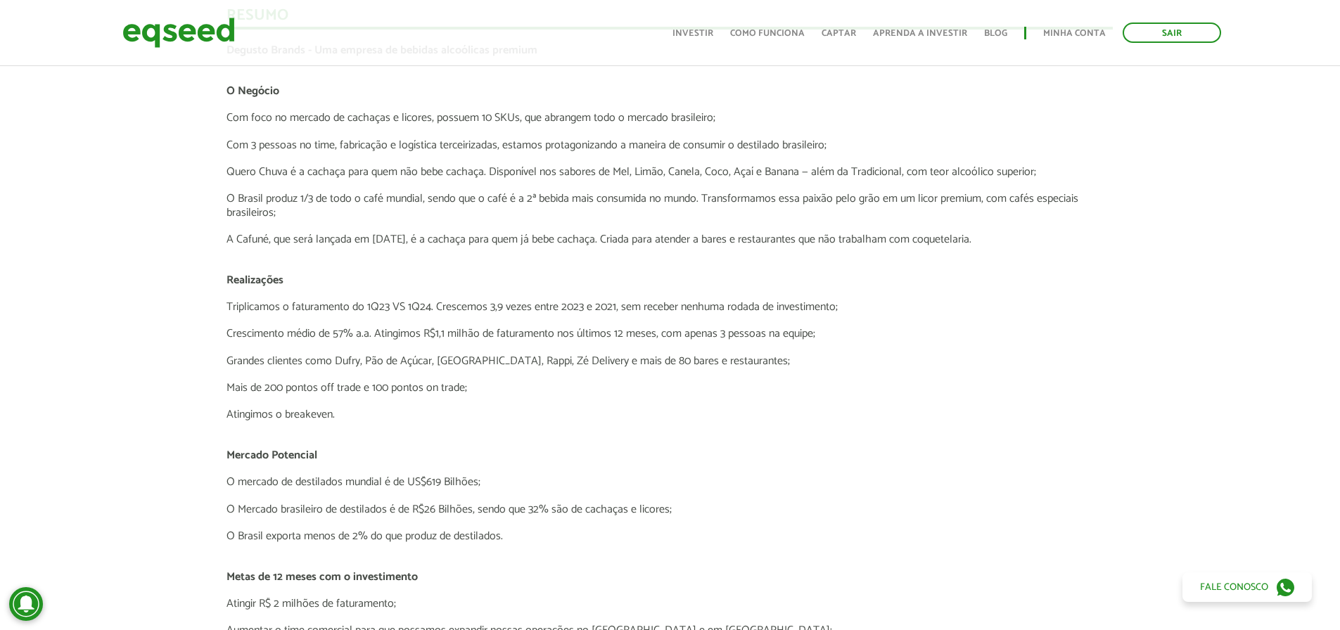
click at [409, 199] on p "O Brasil produz 1/3 de todo o café mundial, sendo que o café é a 2ª bebida mais…" at bounding box center [669, 205] width 886 height 27
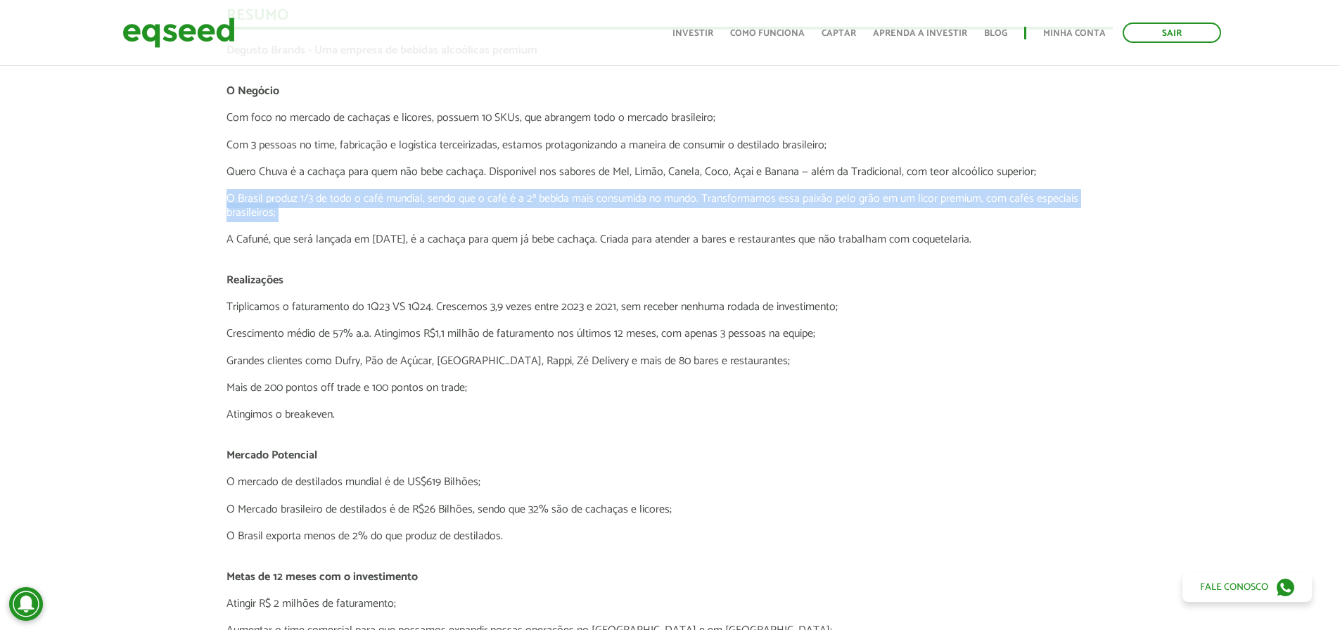
click at [409, 199] on p "O Brasil produz 1/3 de todo o café mundial, sendo que o café é a 2ª bebida mais…" at bounding box center [669, 205] width 886 height 27
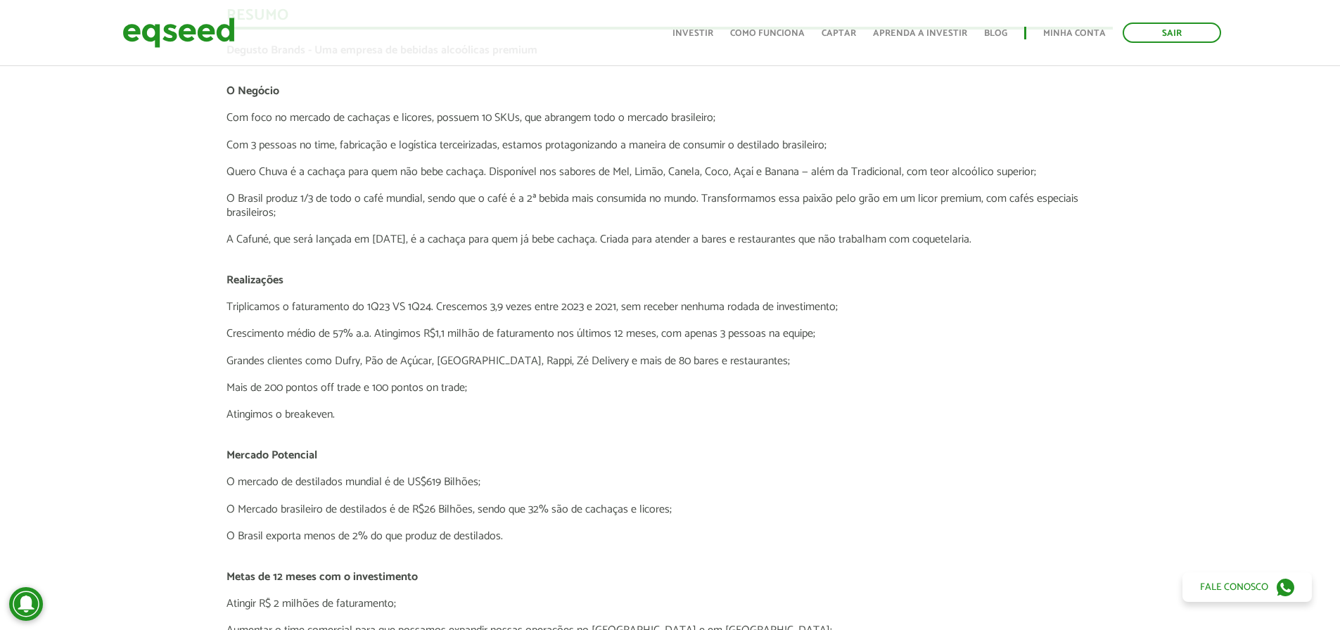
click at [527, 257] on p at bounding box center [669, 252] width 886 height 13
click at [515, 236] on p "A Cafuné, que será lançada em junho/24, é a cachaça para quem já bebe cachaça. …" at bounding box center [669, 239] width 886 height 13
click at [514, 236] on p "A Cafuné, que será lançada em junho/24, é a cachaça para quem já bebe cachaça. …" at bounding box center [669, 239] width 886 height 13
click at [750, 293] on p at bounding box center [669, 293] width 886 height 13
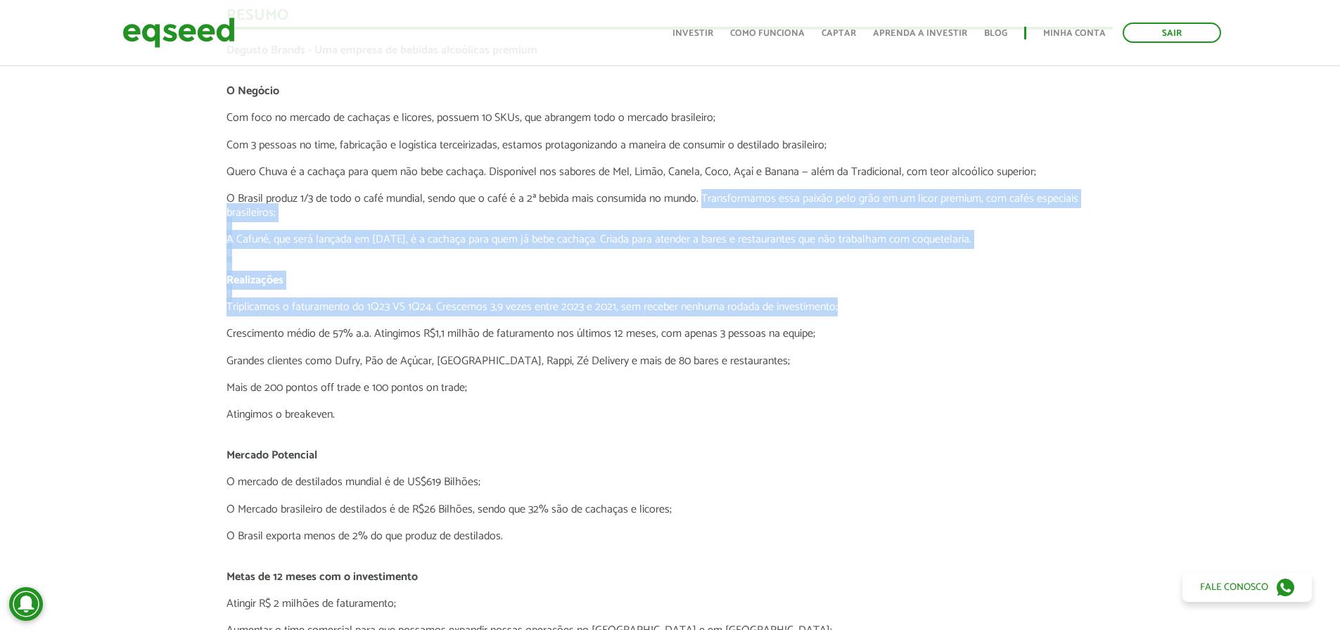
drag, startPoint x: 703, startPoint y: 198, endPoint x: 1020, endPoint y: 301, distance: 333.6
click at [1020, 301] on div "Degusto Brands - Uma empresa de bebidas alcoólicas premium O Negócio Com foco n…" at bounding box center [669, 503] width 886 height 918
drag, startPoint x: 1022, startPoint y: 300, endPoint x: 1030, endPoint y: 320, distance: 21.2
click at [1023, 301] on p "Triplicamos o faturamento do 1Q23 VS 1Q24. Crescemos 3,9 vezes entre 2023 e 202…" at bounding box center [669, 306] width 886 height 13
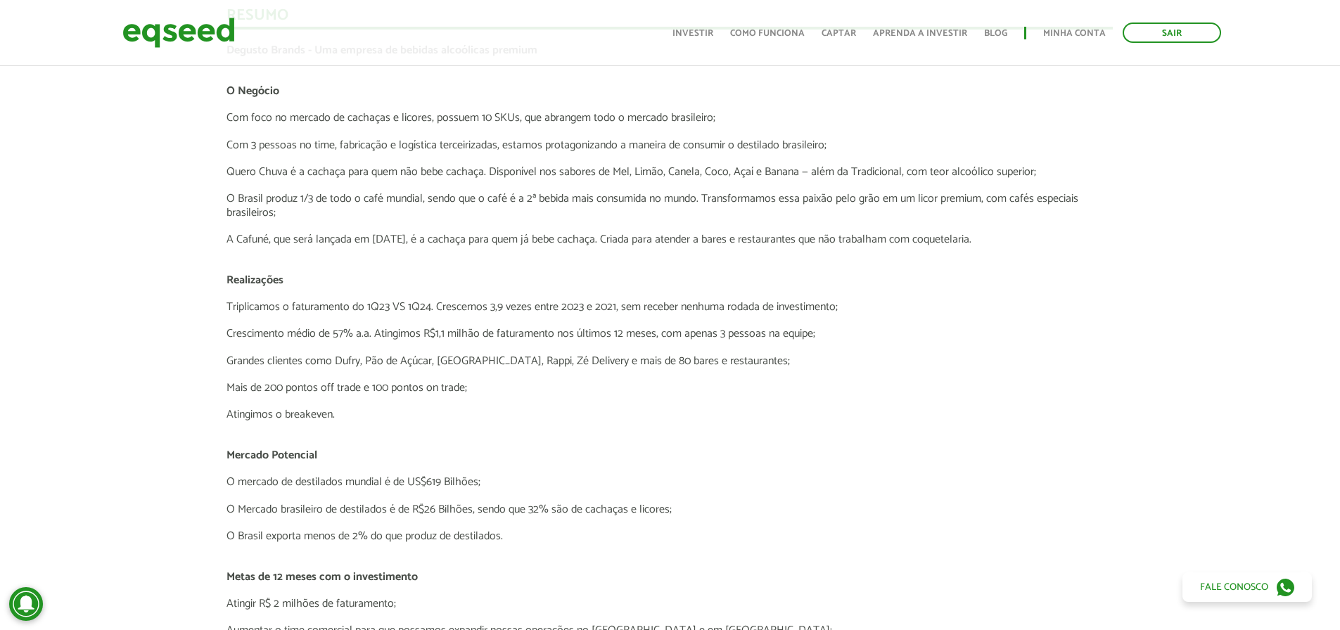
click at [1034, 387] on p "Mais de 200 pontos off trade e 100 pontos on trade;" at bounding box center [669, 387] width 886 height 13
drag, startPoint x: 208, startPoint y: 237, endPoint x: 370, endPoint y: 231, distance: 161.8
click at [370, 231] on div "Novidades Bate-papo com Degusto Por que investir na Degusto Cachaça Quero Chuva…" at bounding box center [669, 161] width 1361 height 2064
click at [370, 233] on p "A Cafuné, que será lançada em junho/24, é a cachaça para quem já bebe cachaça. …" at bounding box center [669, 239] width 886 height 13
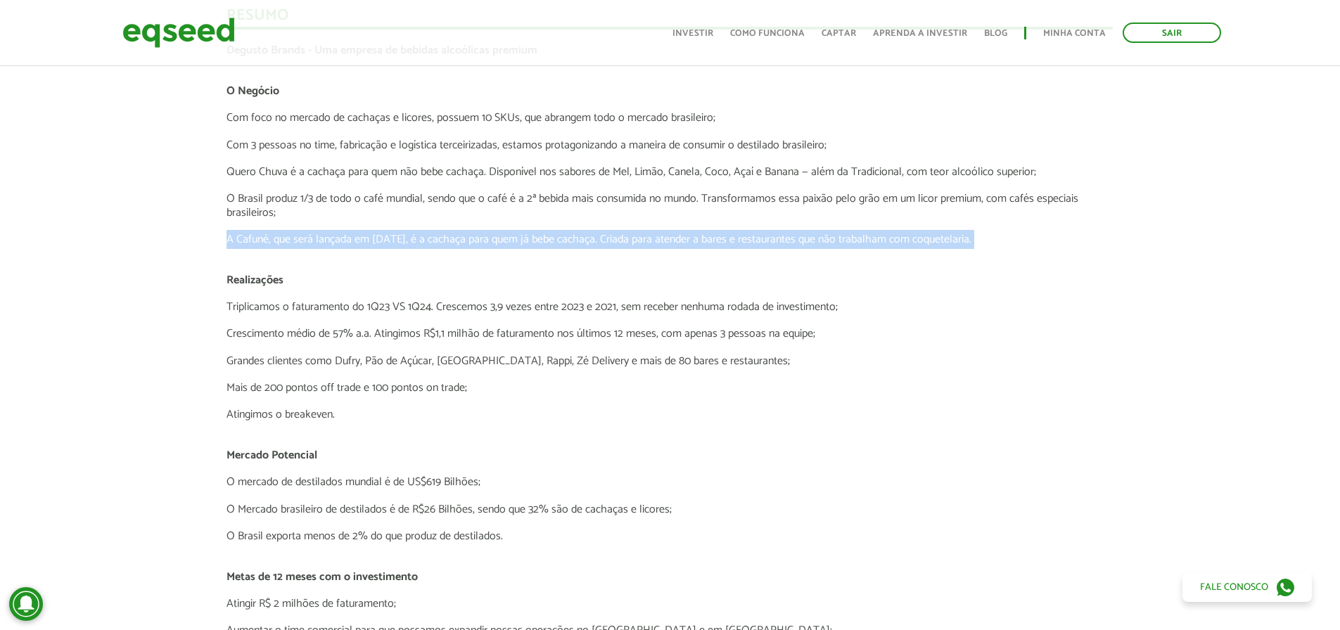
click at [370, 233] on p "A Cafuné, que será lançada em junho/24, é a cachaça para quem já bebe cachaça. …" at bounding box center [669, 239] width 886 height 13
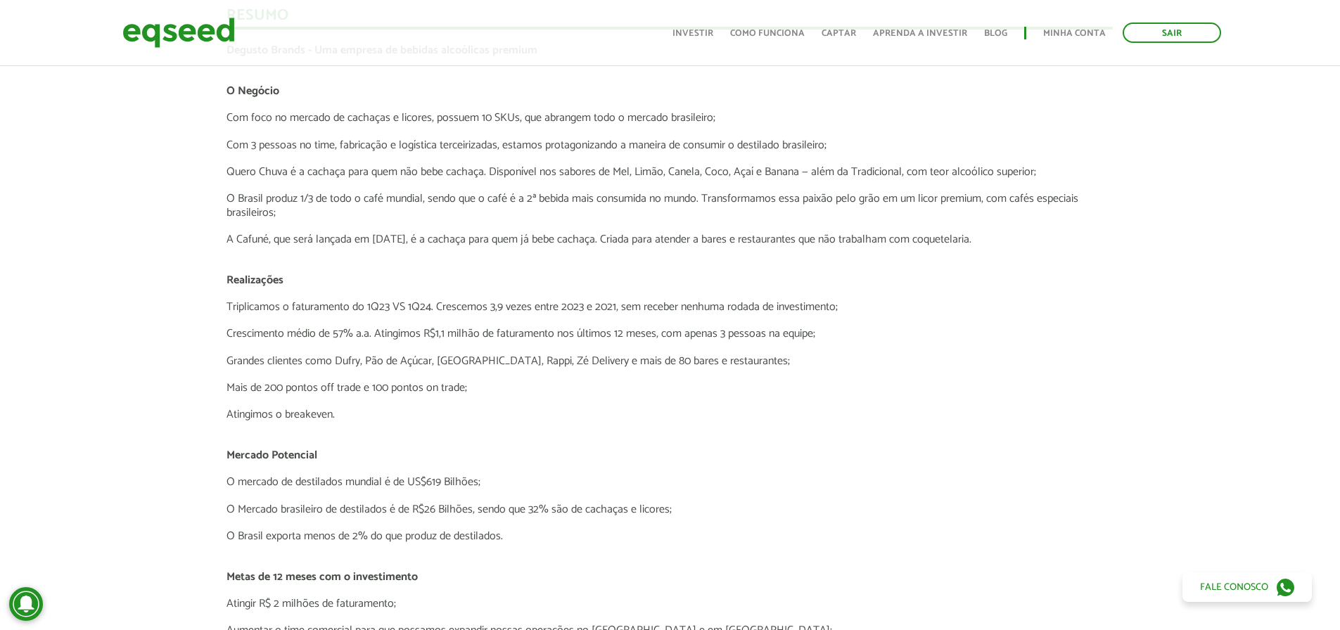
click at [805, 388] on p "Mais de 200 pontos off trade e 100 pontos on trade;" at bounding box center [669, 387] width 886 height 13
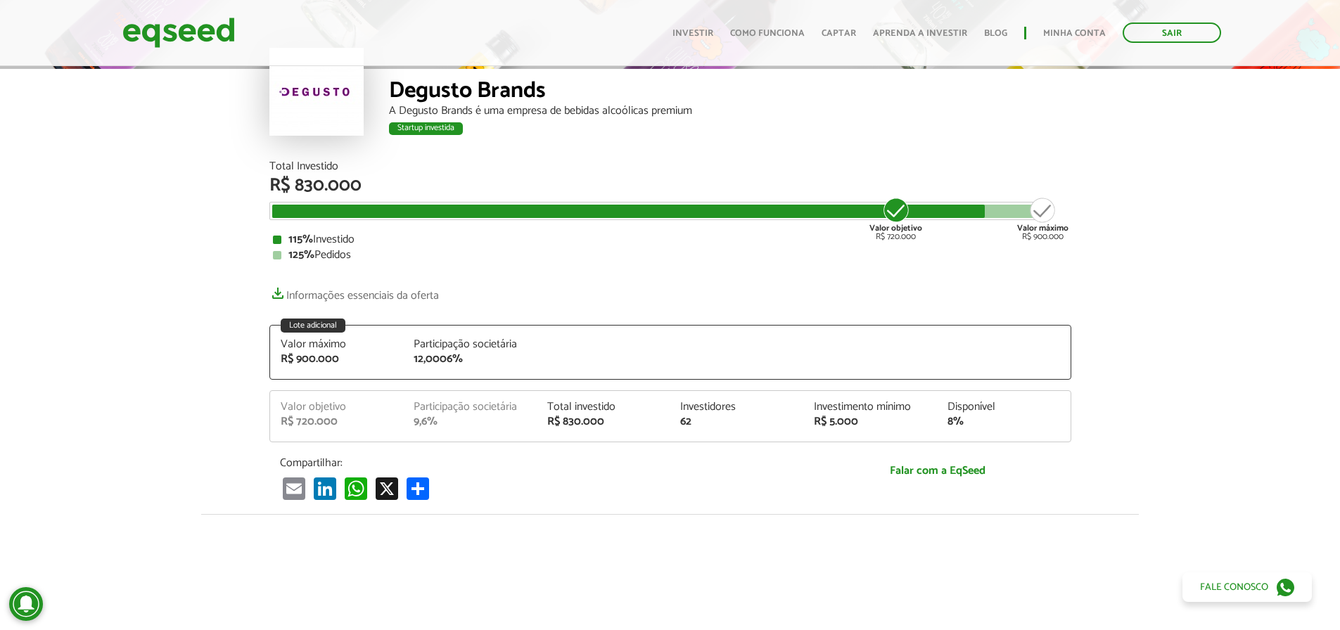
scroll to position [0, 0]
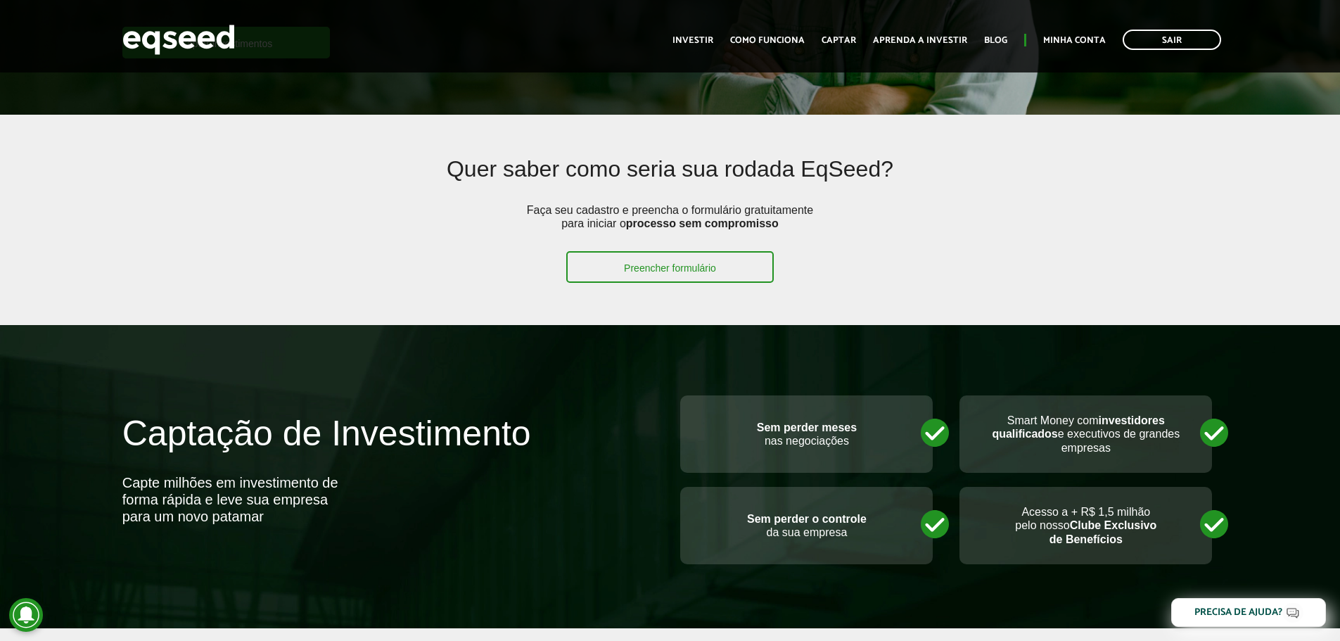
scroll to position [281, 0]
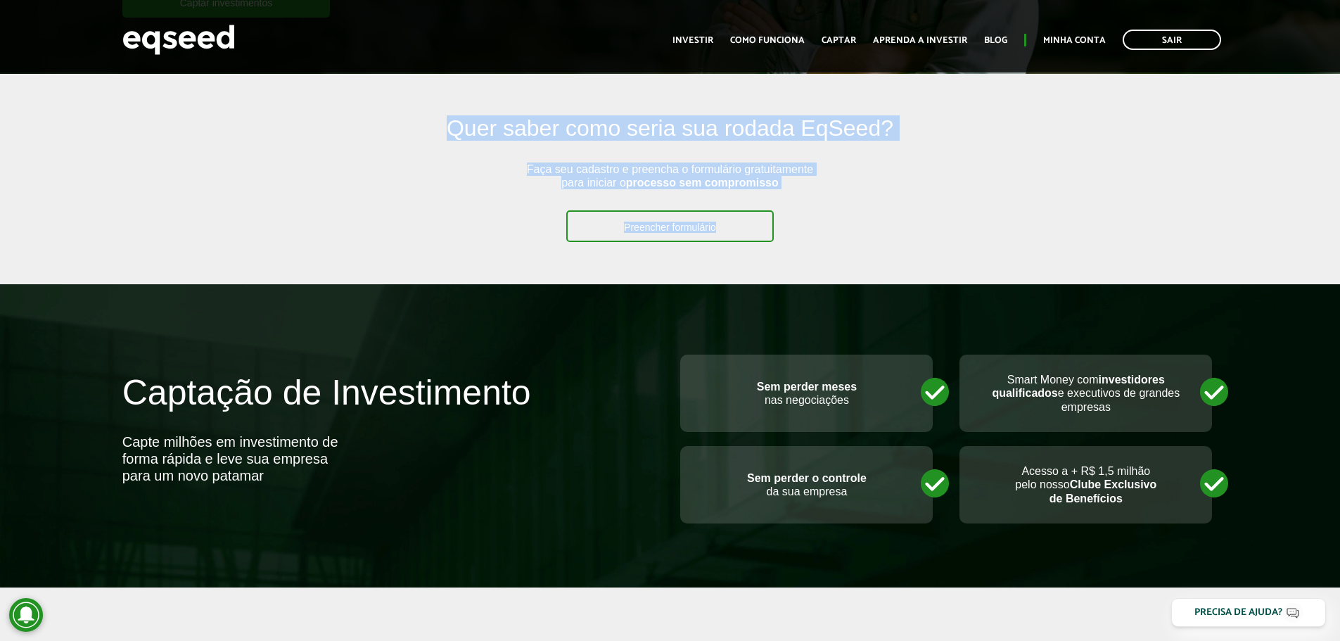
drag, startPoint x: 428, startPoint y: 125, endPoint x: 852, endPoint y: 243, distance: 440.7
click at [852, 243] on article "Quer saber como seria sua rodada EqSeed? Faça seu cadastro e preencha o formulá…" at bounding box center [670, 179] width 1340 height 210
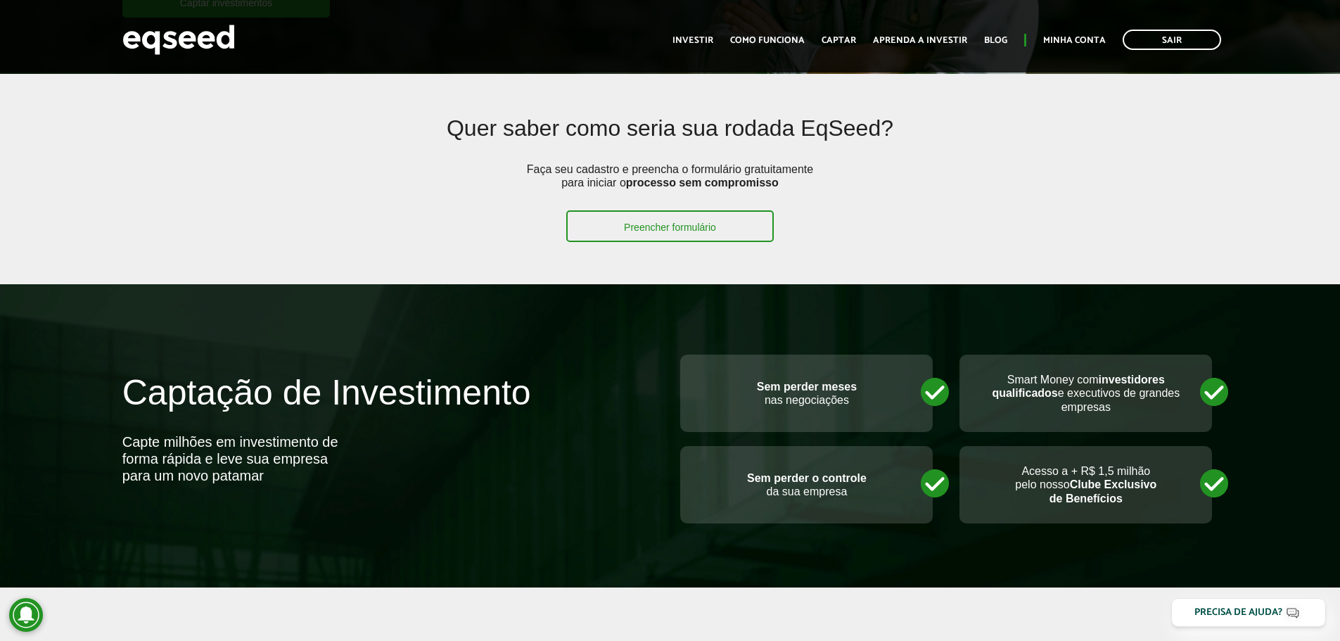
click at [853, 241] on div "Preencher formulário" at bounding box center [669, 226] width 872 height 32
drag, startPoint x: 513, startPoint y: 163, endPoint x: 807, endPoint y: 198, distance: 295.3
click at [807, 198] on div "Quer saber como seria sua rodada EqSeed? Faça seu cadastro e preencha o formulá…" at bounding box center [669, 179] width 893 height 126
click at [807, 198] on p "Faça seu cadastro e preencha o formulário gratuitamente para iniciar o processo…" at bounding box center [669, 186] width 295 height 48
drag, startPoint x: 684, startPoint y: 226, endPoint x: 783, endPoint y: 285, distance: 115.7
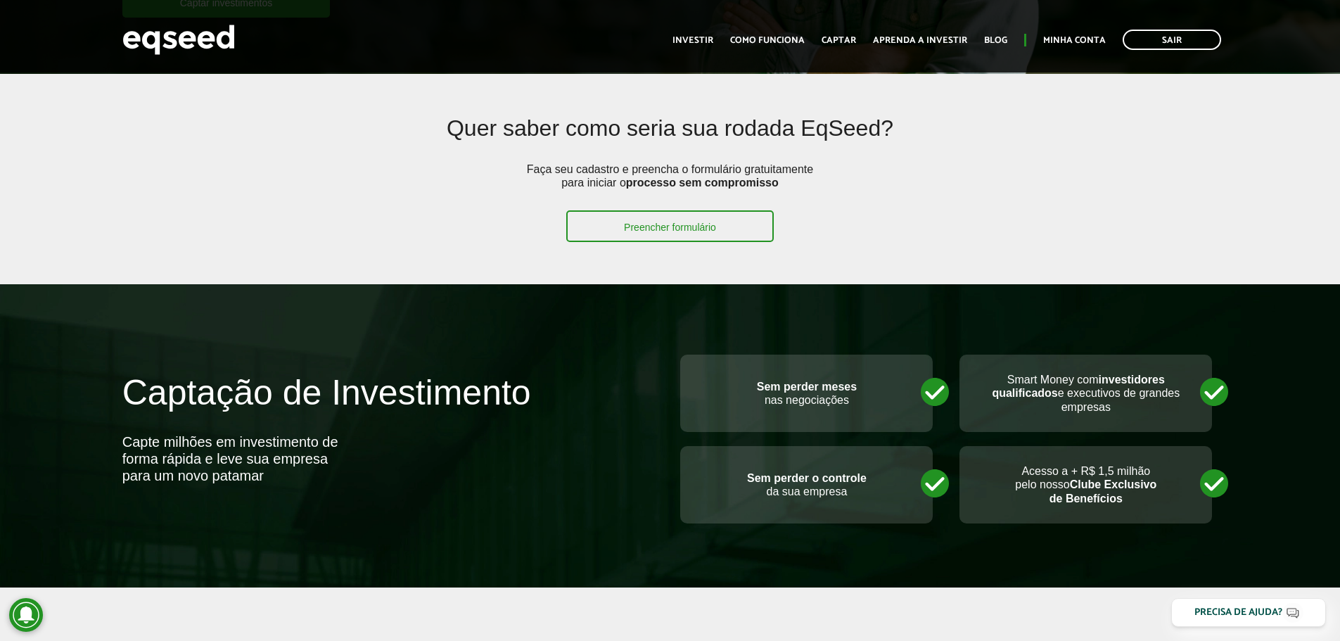
click at [684, 226] on link "Preencher formulário" at bounding box center [669, 226] width 207 height 32
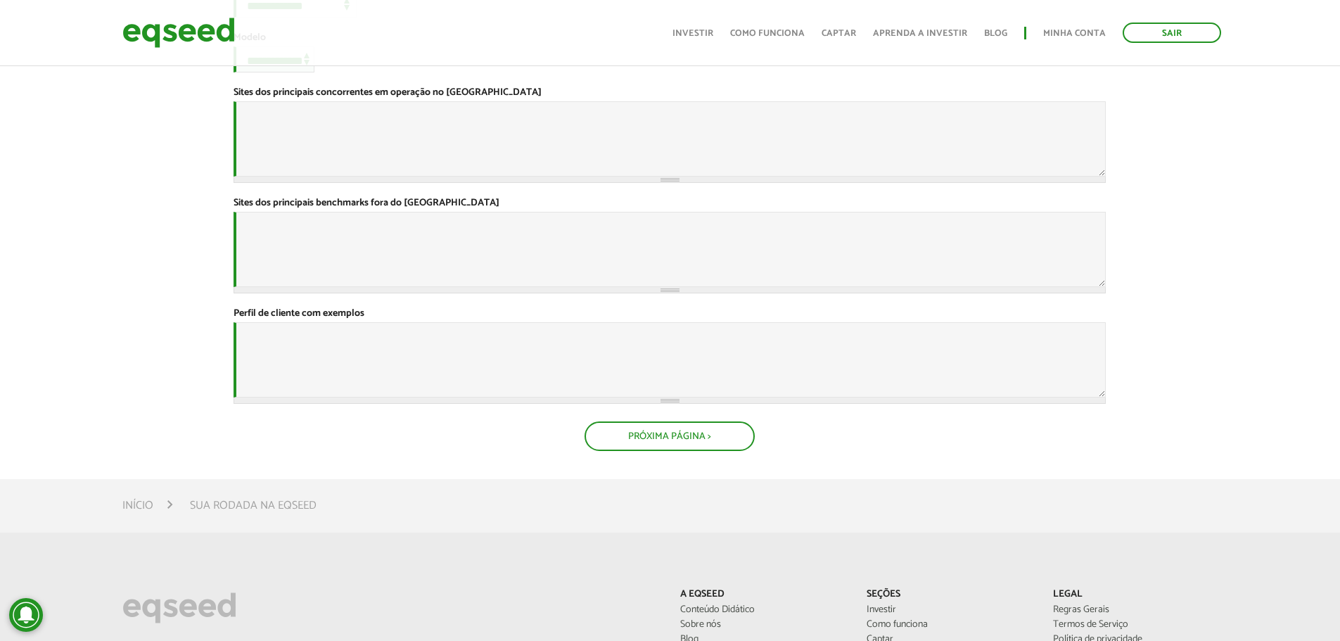
scroll to position [406, 0]
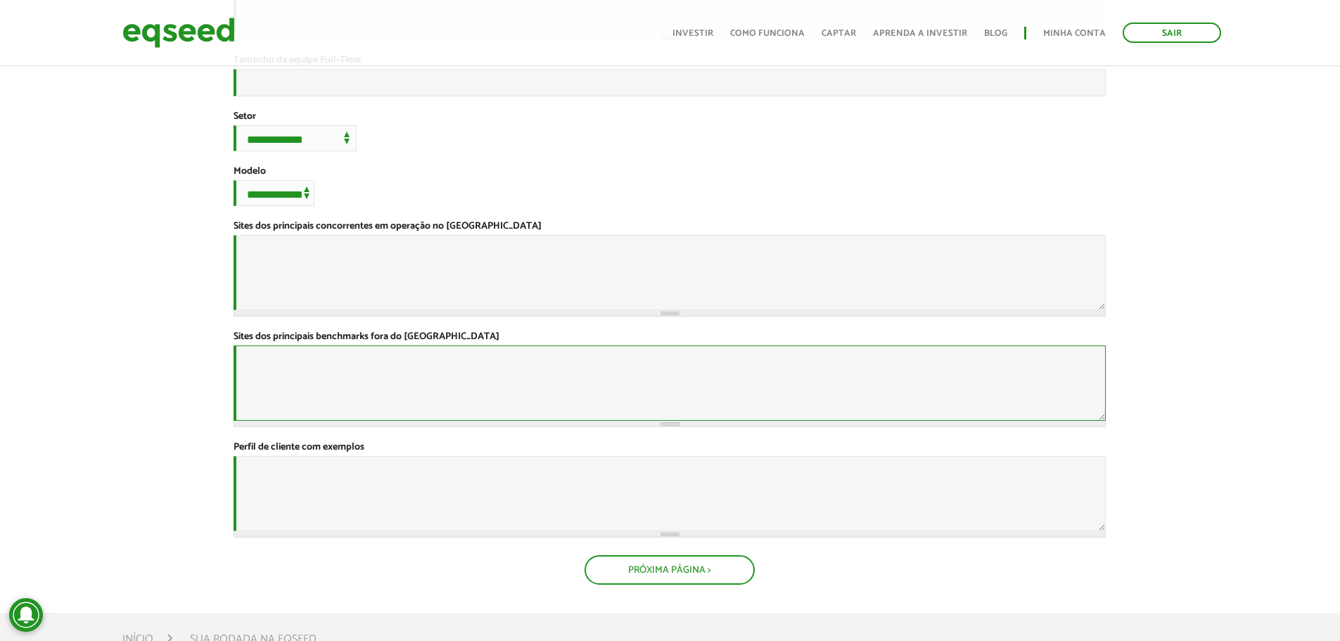
click at [638, 421] on textarea "Sites dos principais benchmarks fora do [GEOGRAPHIC_DATA] *" at bounding box center [669, 382] width 872 height 75
click at [569, 310] on textarea "Sites dos principais concorrentes em operação no Brasil *" at bounding box center [669, 272] width 872 height 75
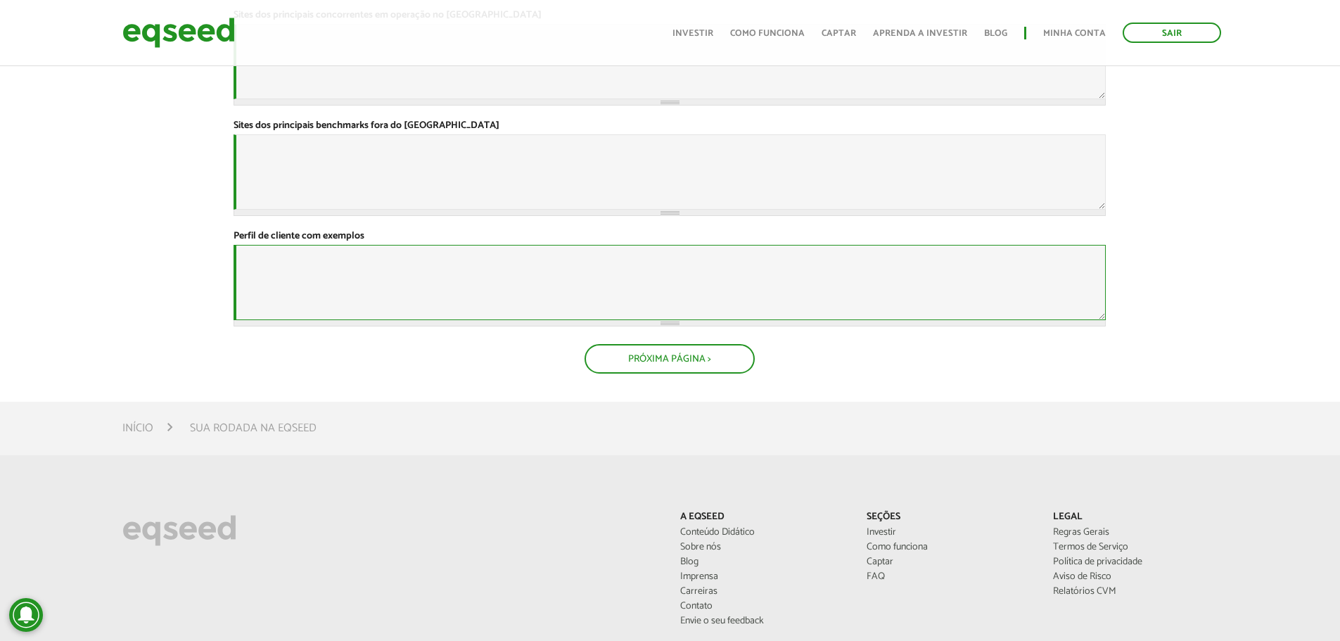
click at [445, 320] on textarea "Perfil de cliente com exemplos *" at bounding box center [669, 282] width 872 height 75
click at [364, 210] on textarea "Sites dos principais benchmarks fora do Brasil *" at bounding box center [669, 171] width 872 height 75
drag, startPoint x: 314, startPoint y: 155, endPoint x: 447, endPoint y: 359, distance: 243.4
click at [313, 99] on textarea "Sites dos principais concorrentes em operação no Brasil *" at bounding box center [669, 61] width 872 height 75
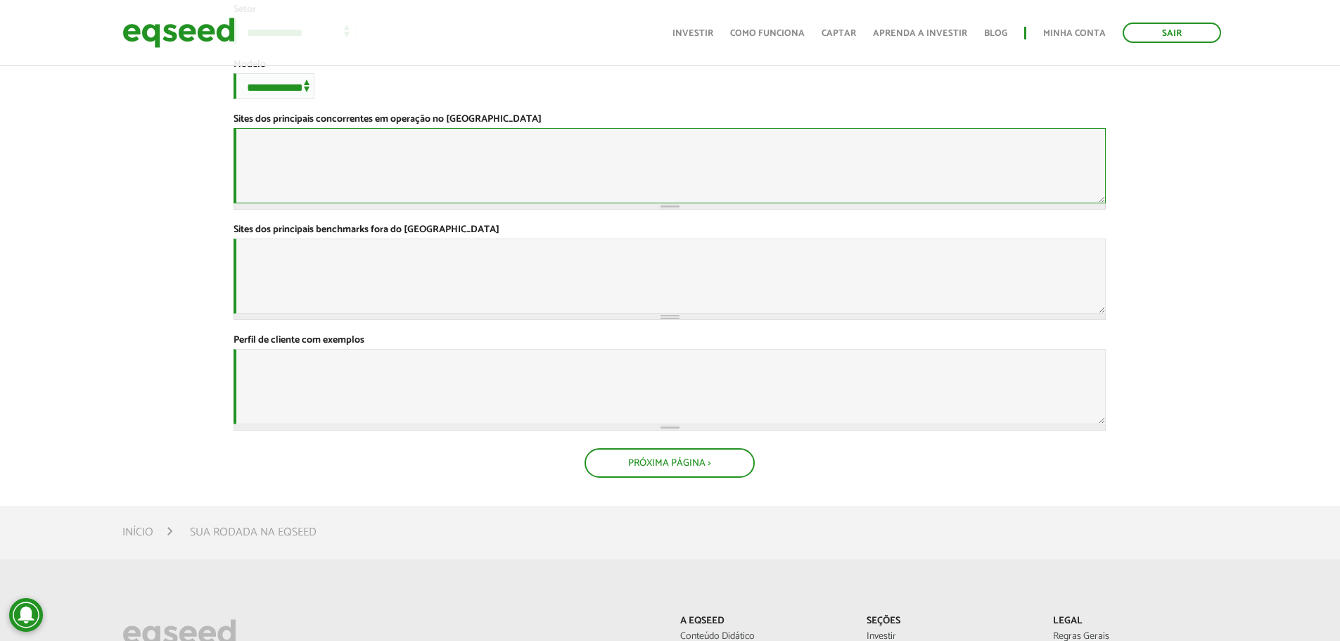
scroll to position [336, 0]
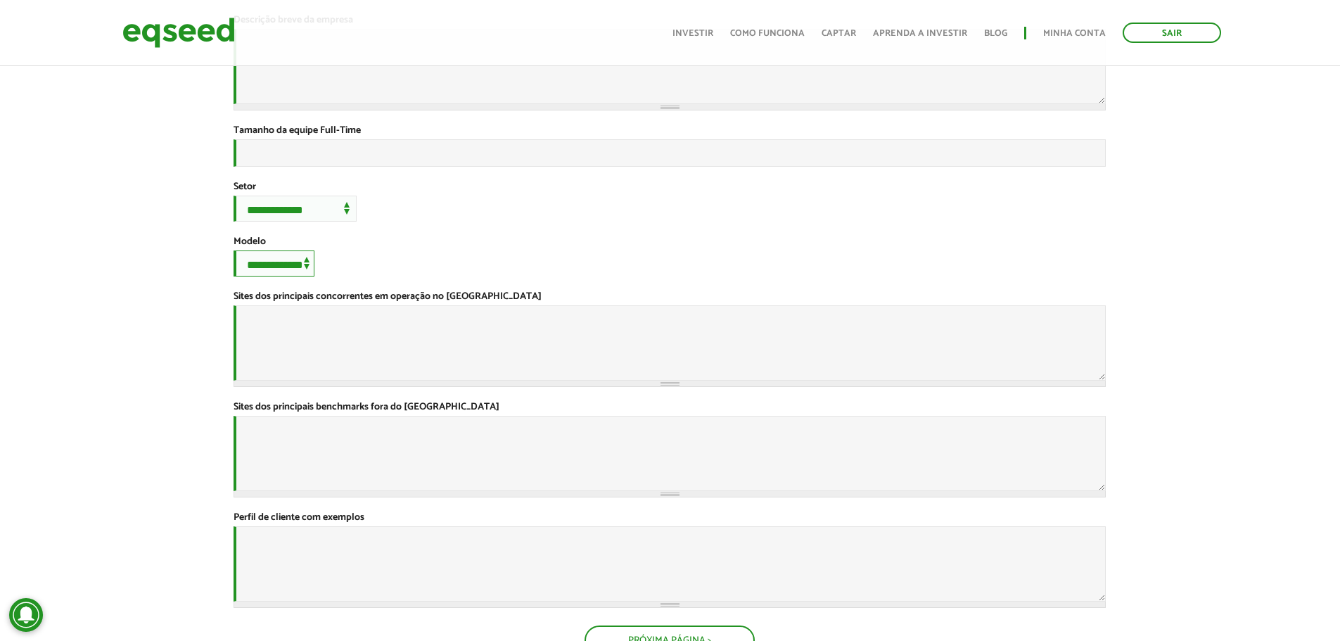
click at [293, 276] on select "**********" at bounding box center [273, 263] width 81 height 26
click at [233, 276] on select "**********" at bounding box center [273, 263] width 81 height 26
drag, startPoint x: 373, startPoint y: 344, endPoint x: 282, endPoint y: 333, distance: 92.0
click at [373, 276] on div "**********" at bounding box center [669, 256] width 872 height 41
click at [255, 247] on label "Modelo *" at bounding box center [249, 242] width 32 height 10
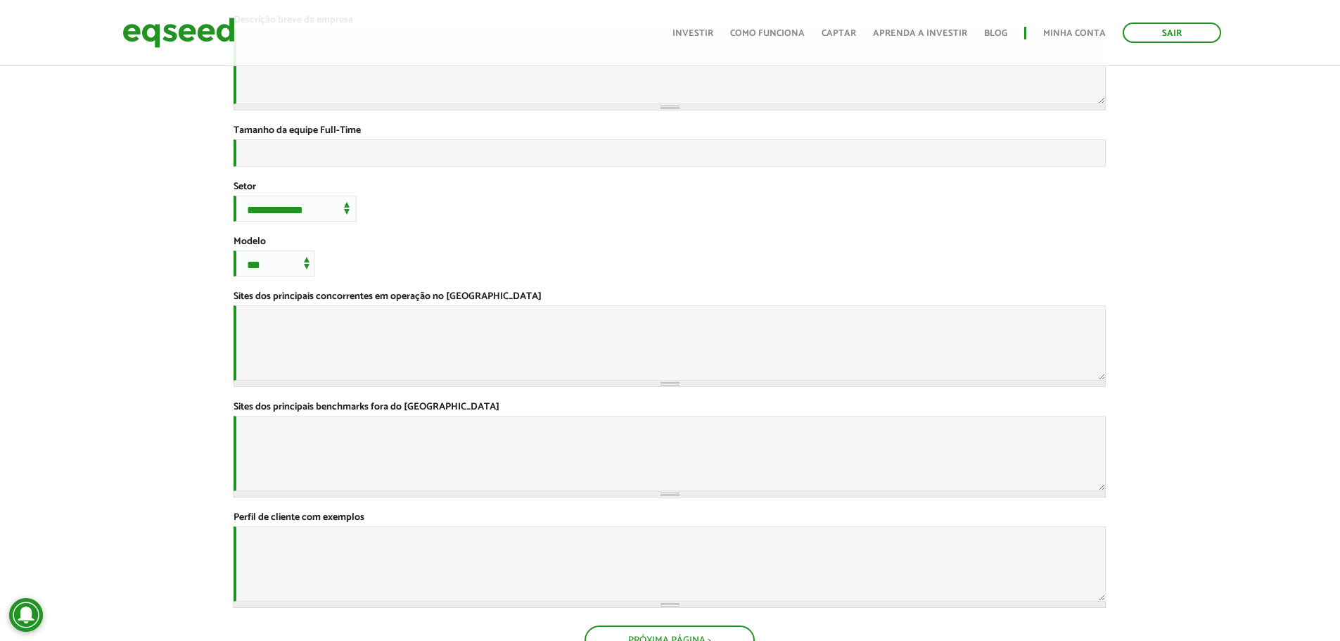
click at [255, 276] on select "**********" at bounding box center [273, 263] width 81 height 26
click at [285, 276] on select "**********" at bounding box center [273, 263] width 81 height 26
select select "***"
click at [233, 276] on select "**********" at bounding box center [273, 263] width 81 height 26
click at [266, 276] on select "**********" at bounding box center [273, 263] width 81 height 26
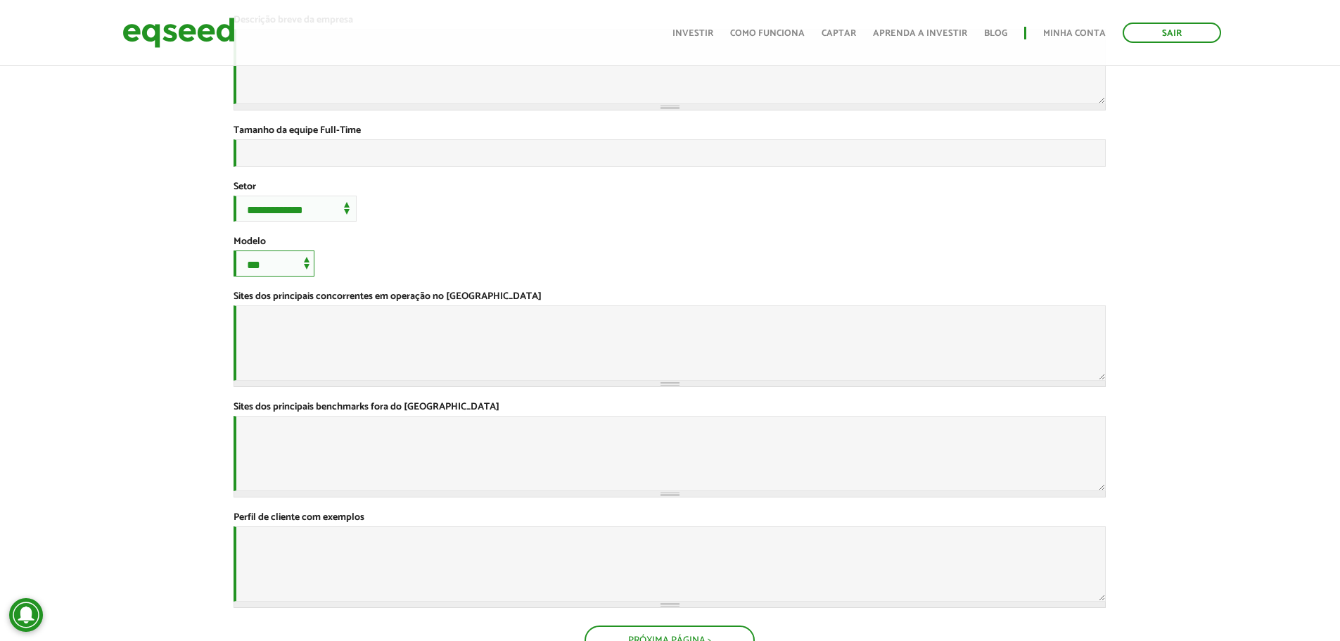
click at [233, 276] on select "**********" at bounding box center [273, 263] width 81 height 26
click at [241, 247] on label "Modelo *" at bounding box center [249, 242] width 32 height 10
click at [241, 276] on select "**********" at bounding box center [273, 263] width 81 height 26
click at [257, 222] on select "**********" at bounding box center [294, 208] width 123 height 26
select select "*******"
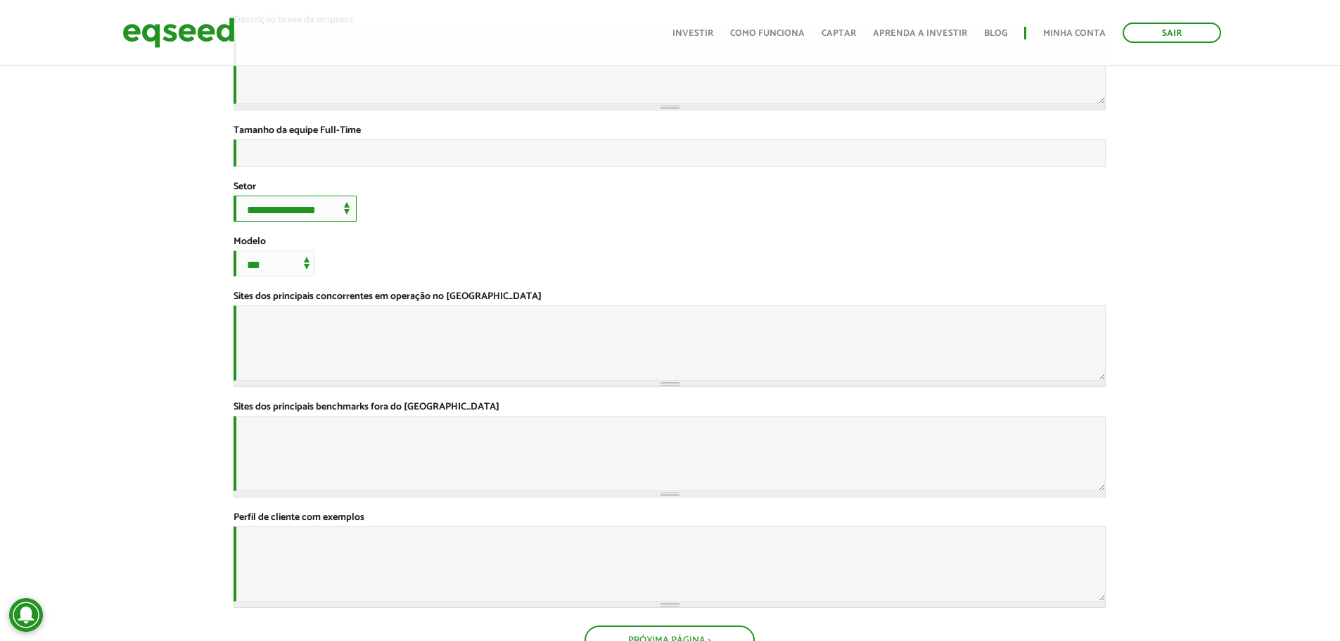
click at [233, 222] on select "**********" at bounding box center [294, 208] width 123 height 26
click at [452, 298] on div "**********" at bounding box center [669, 192] width 872 height 923
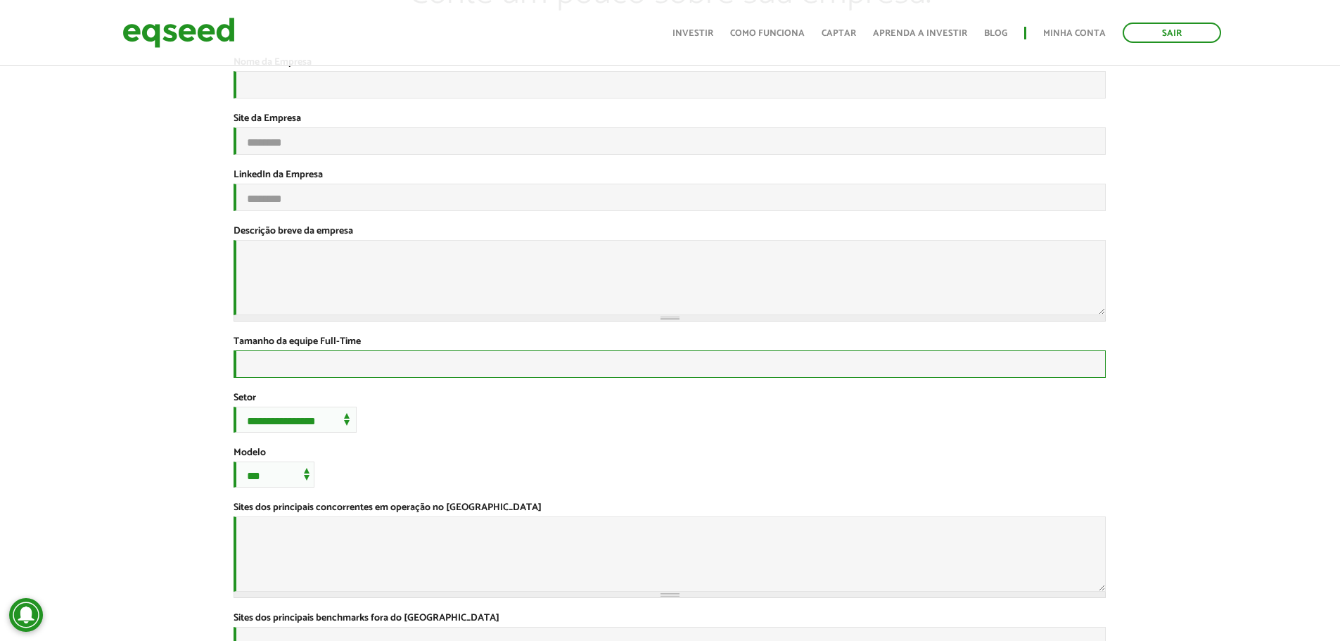
click at [352, 378] on input "Tamanho da equipe Full-Time *" at bounding box center [669, 363] width 872 height 27
type input "*"
click at [312, 315] on textarea "Descrição breve da empresa *" at bounding box center [669, 277] width 872 height 75
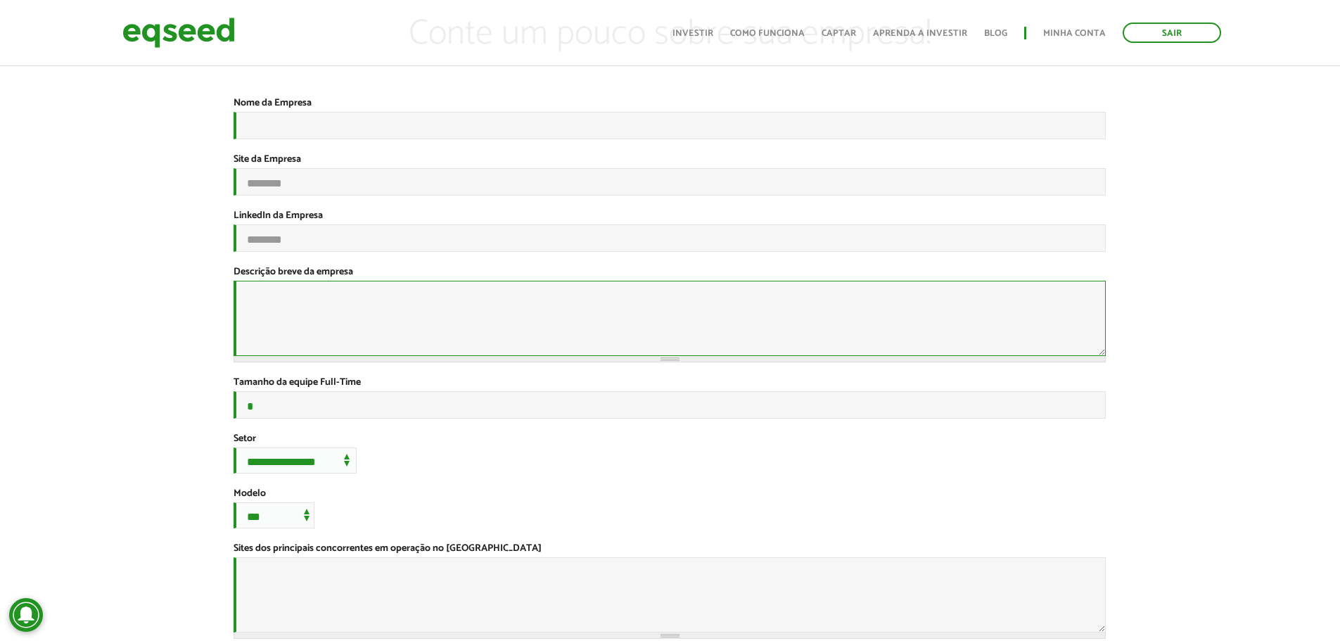
scroll to position [0, 0]
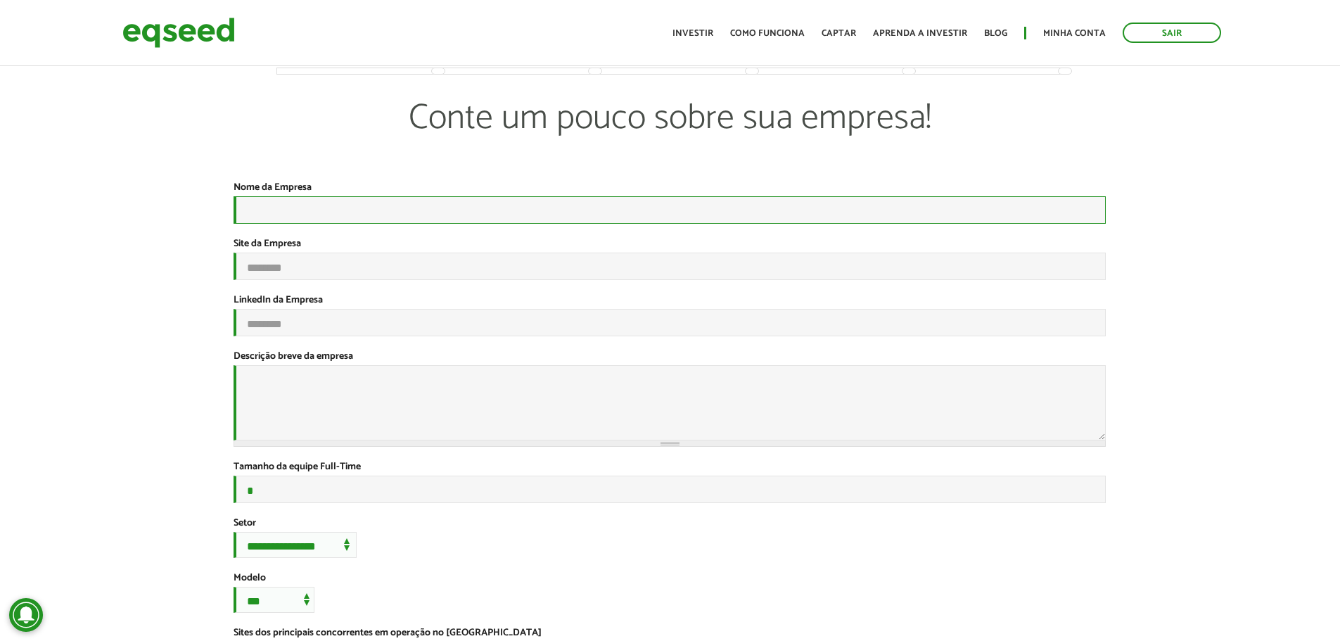
click at [278, 207] on input "Nome da Empresa *" at bounding box center [669, 209] width 872 height 27
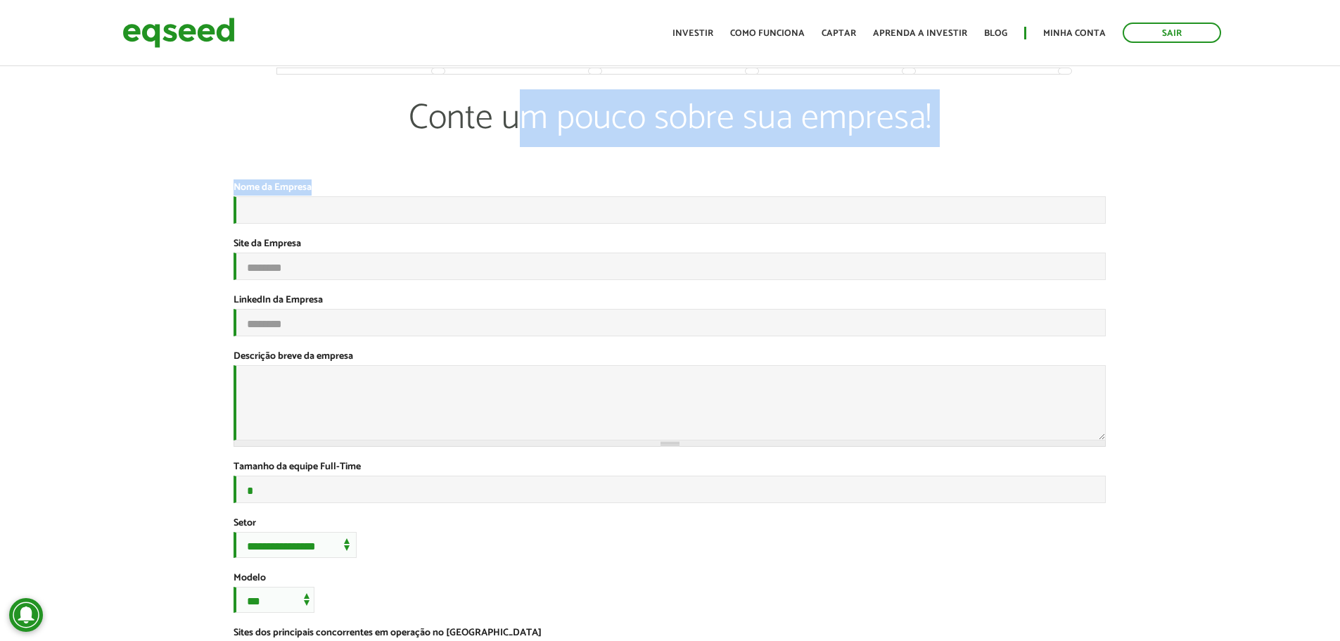
drag, startPoint x: 200, startPoint y: 168, endPoint x: 328, endPoint y: 189, distance: 129.0
click at [328, 189] on div "**********" at bounding box center [670, 527] width 1340 height 928
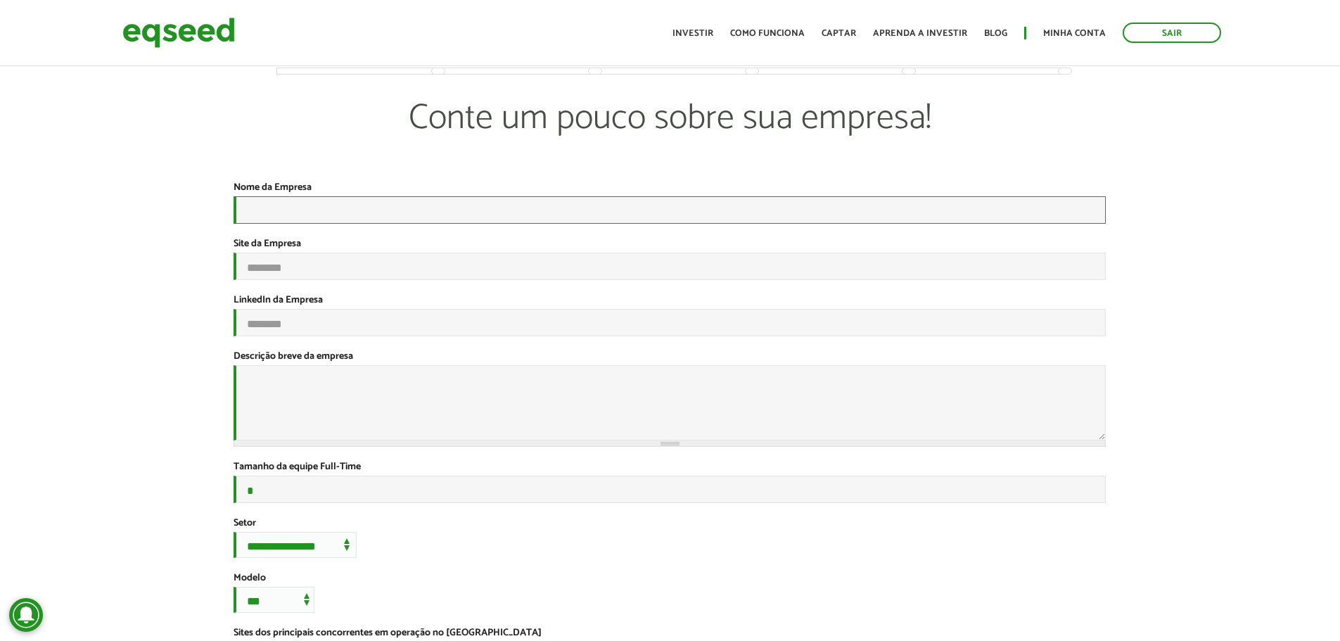
click at [322, 218] on input "Nome da Empresa *" at bounding box center [669, 209] width 872 height 27
click at [320, 217] on input "Nome da Empresa *" at bounding box center [669, 209] width 872 height 27
click at [336, 278] on input "Site da Empresa" at bounding box center [669, 265] width 872 height 27
click at [352, 426] on textarea "Descrição breve da empresa *" at bounding box center [669, 402] width 872 height 75
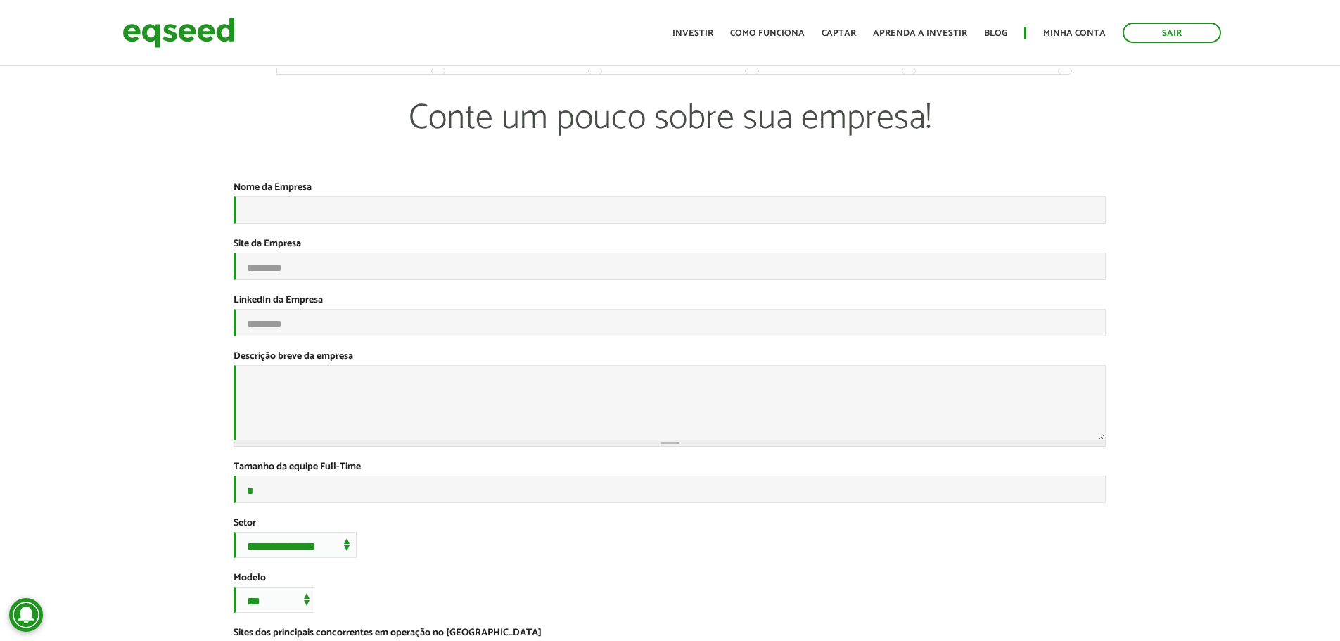
click at [118, 312] on div "**********" at bounding box center [670, 527] width 1340 height 928
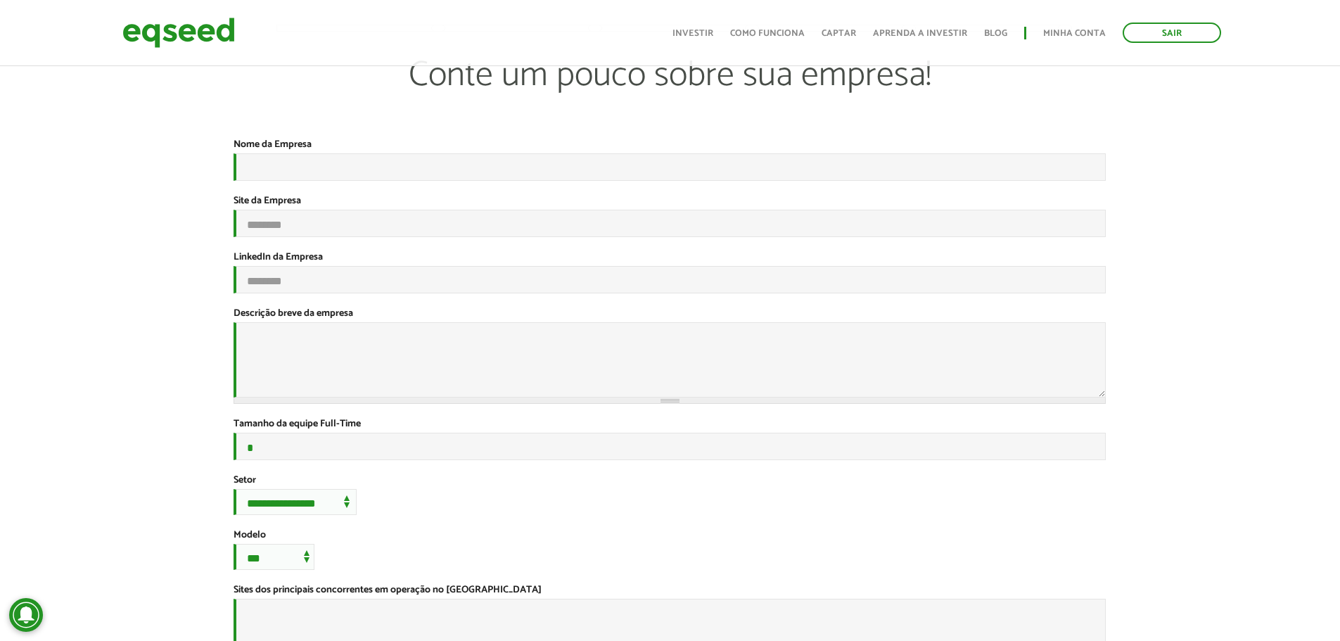
scroll to position [141, 0]
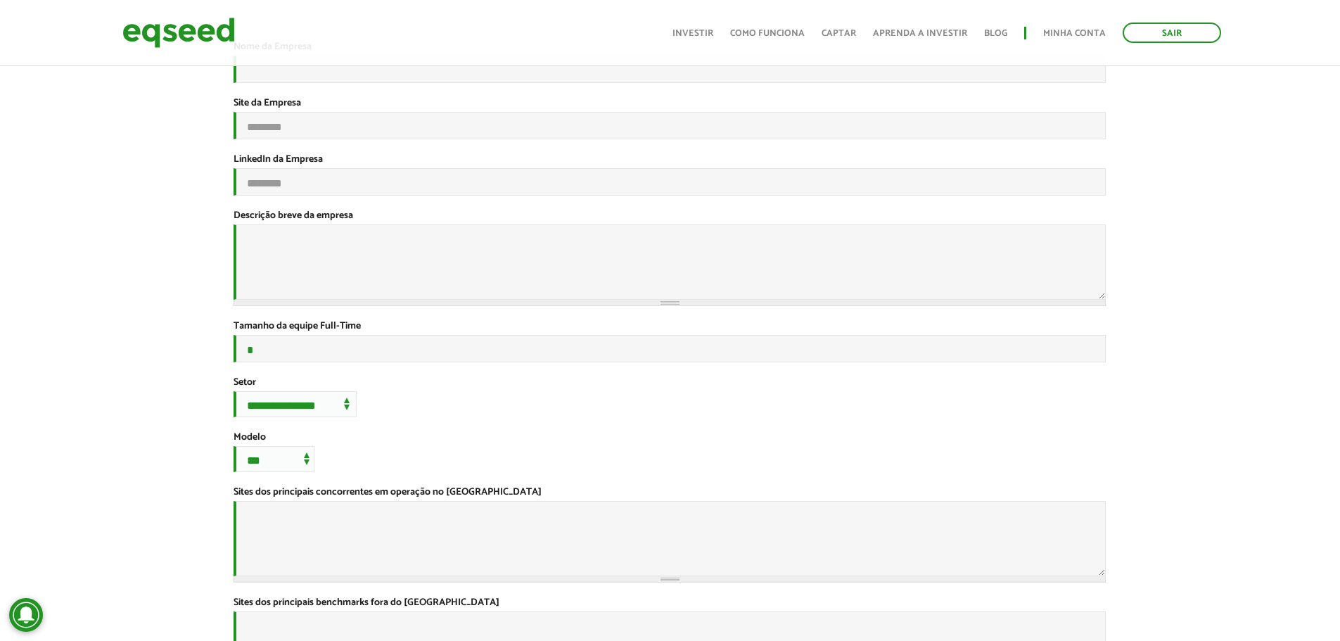
click at [579, 417] on div "**********" at bounding box center [669, 396] width 872 height 41
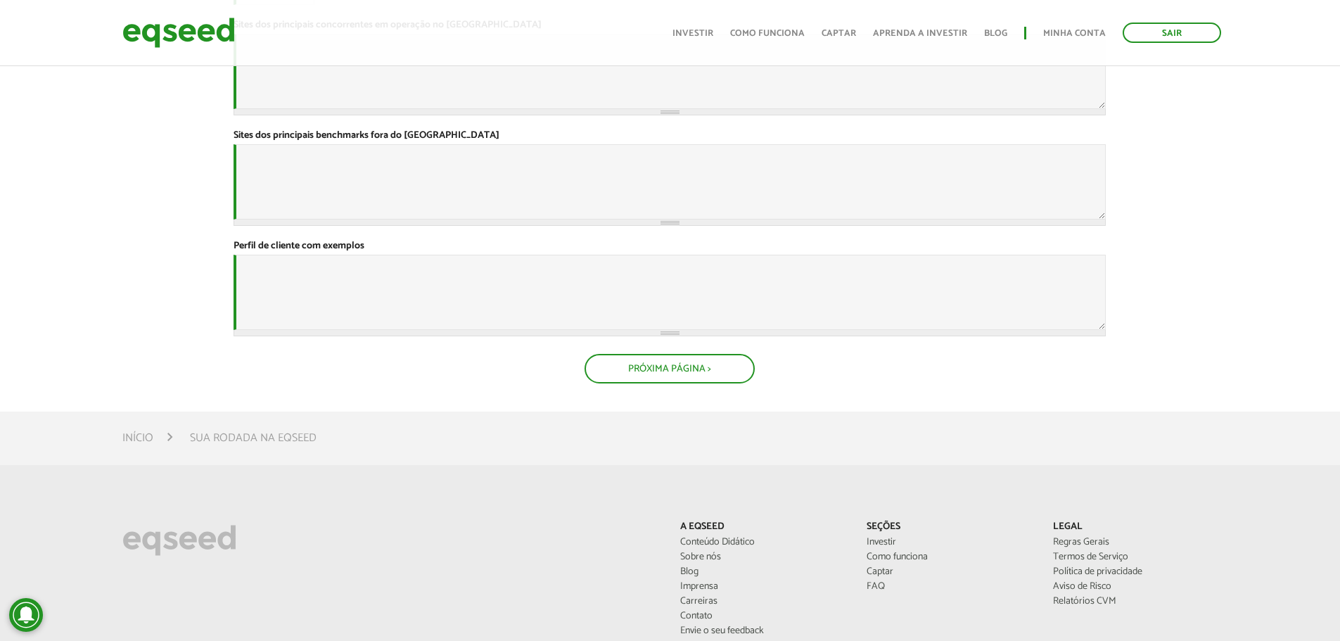
scroll to position [774, 0]
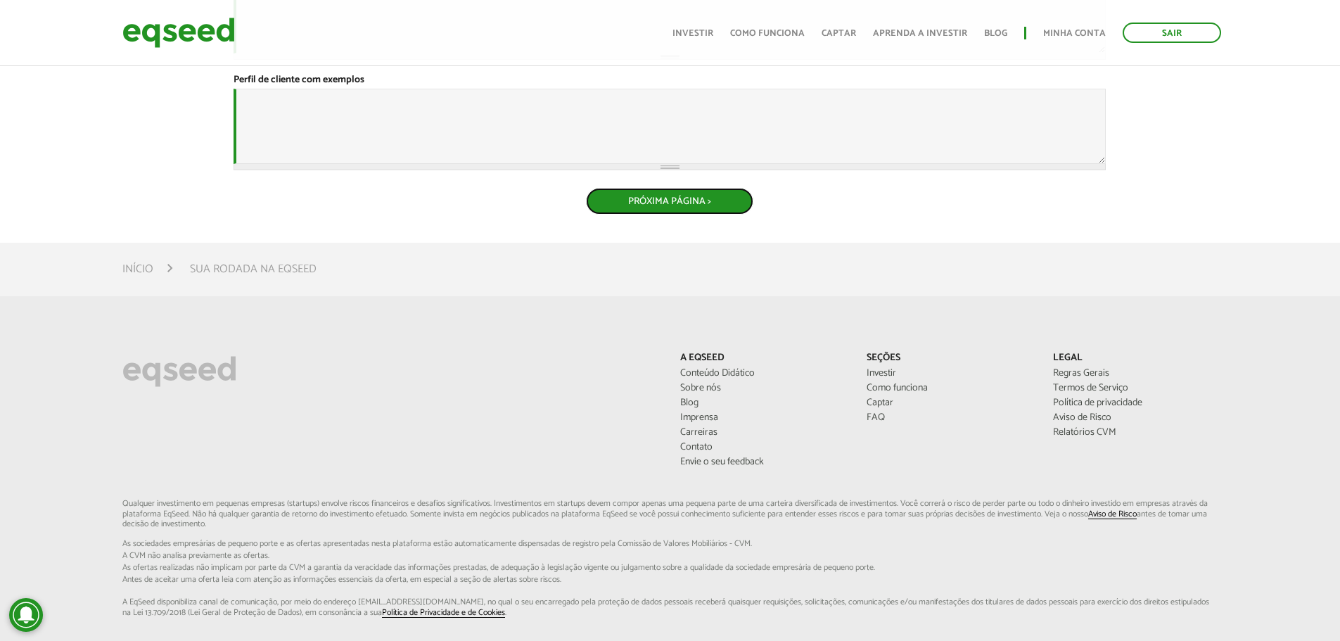
click at [693, 214] on button "Próxima Página >" at bounding box center [669, 201] width 167 height 27
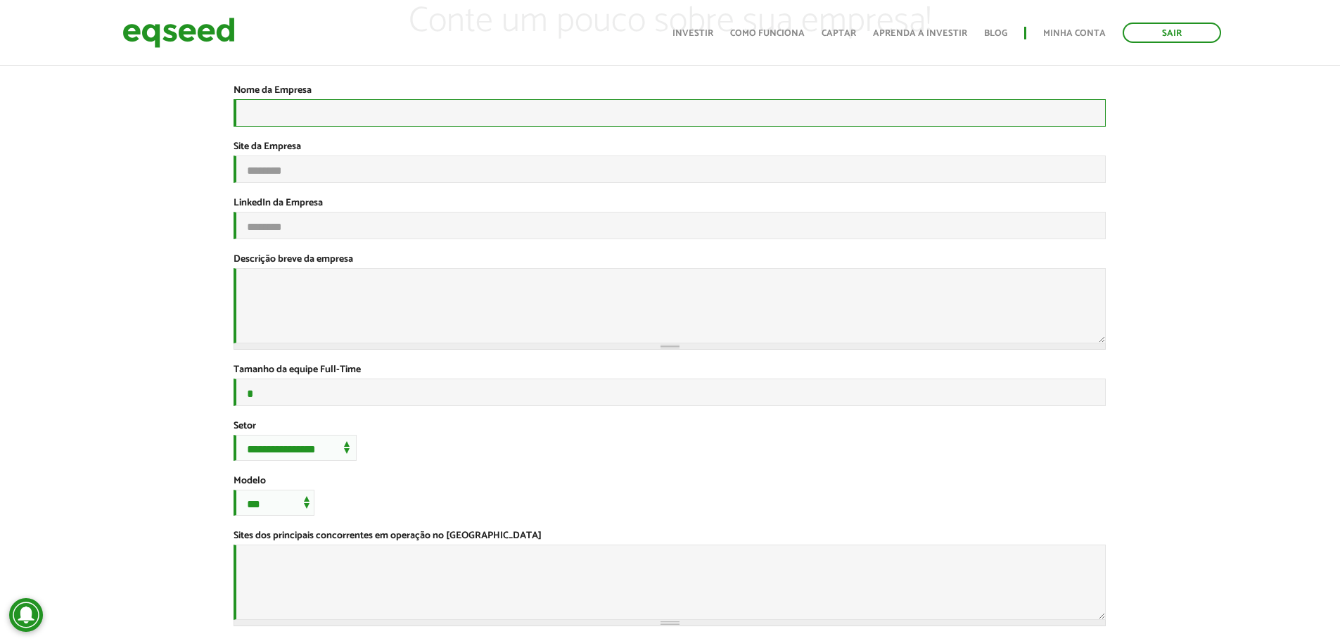
scroll to position [0, 0]
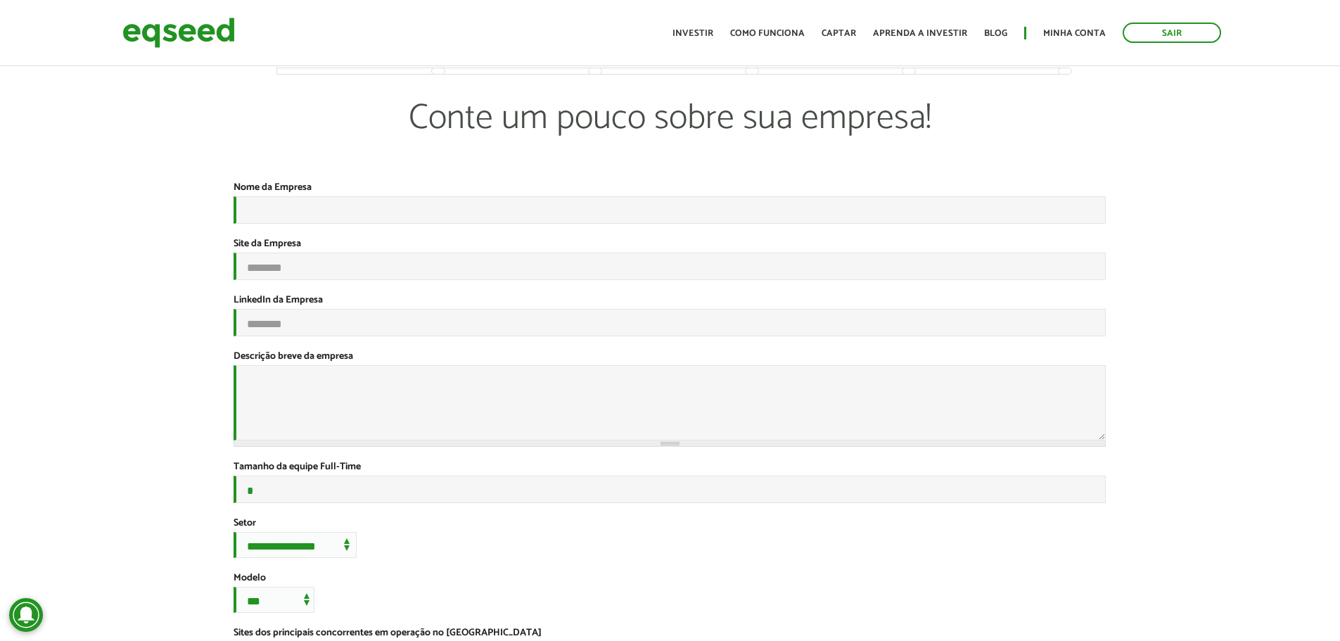
drag, startPoint x: 402, startPoint y: 109, endPoint x: 908, endPoint y: 180, distance: 510.6
click at [908, 180] on p "Conte um pouco sobre sua empresa!" at bounding box center [669, 139] width 785 height 84
click at [908, 179] on p "Conte um pouco sobre sua empresa!" at bounding box center [669, 139] width 785 height 84
drag, startPoint x: 123, startPoint y: 18, endPoint x: 274, endPoint y: 33, distance: 151.9
click at [274, 33] on div "Sair Toggle navigation Toggle navigation Início Investir Como funciona Captar A…" at bounding box center [670, 32] width 1340 height 37
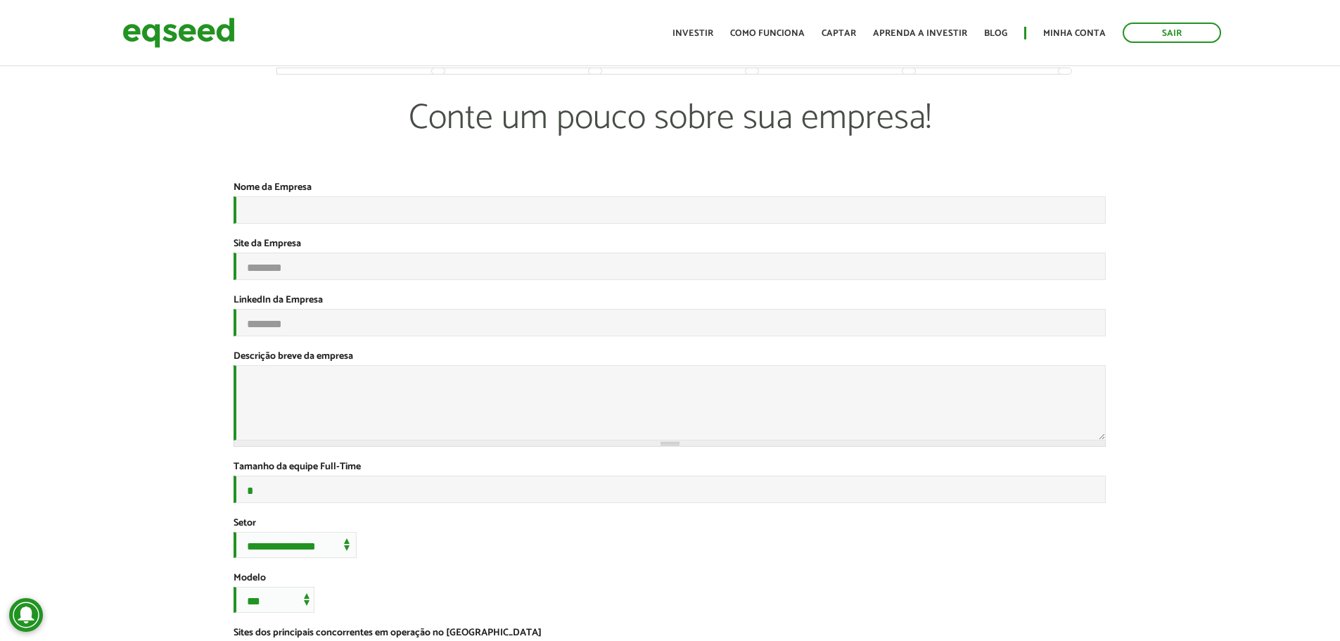
click at [204, 106] on div "**********" at bounding box center [670, 527] width 1340 height 928
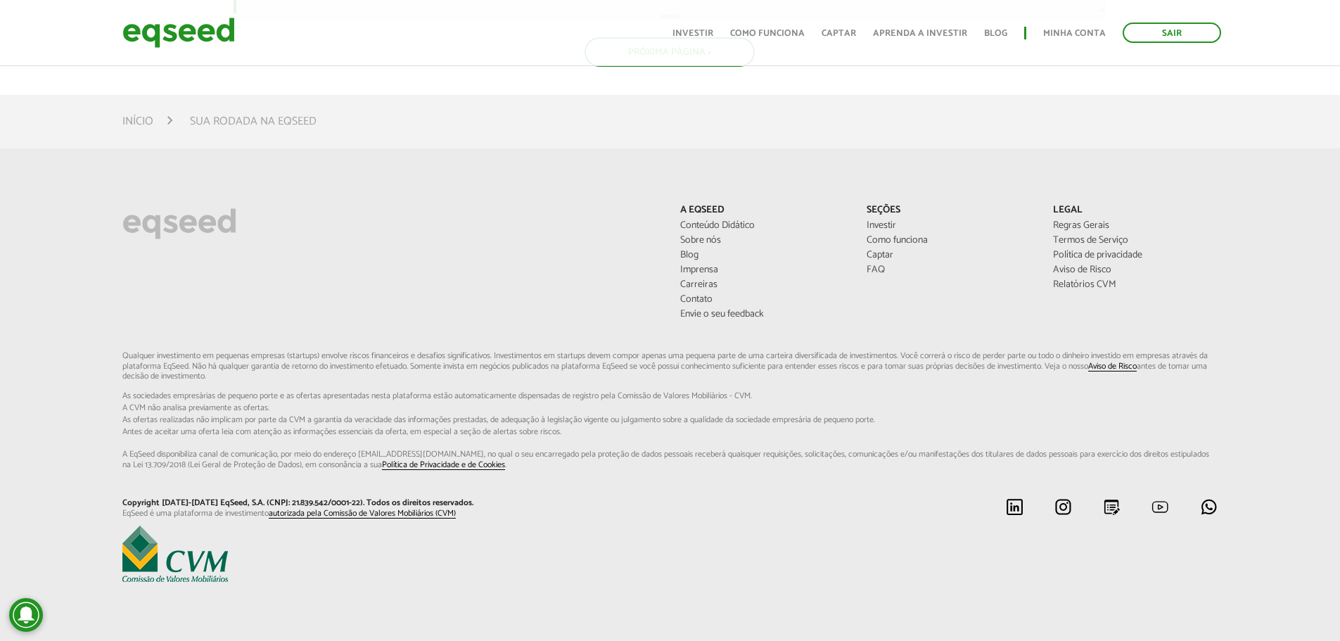
scroll to position [1110, 0]
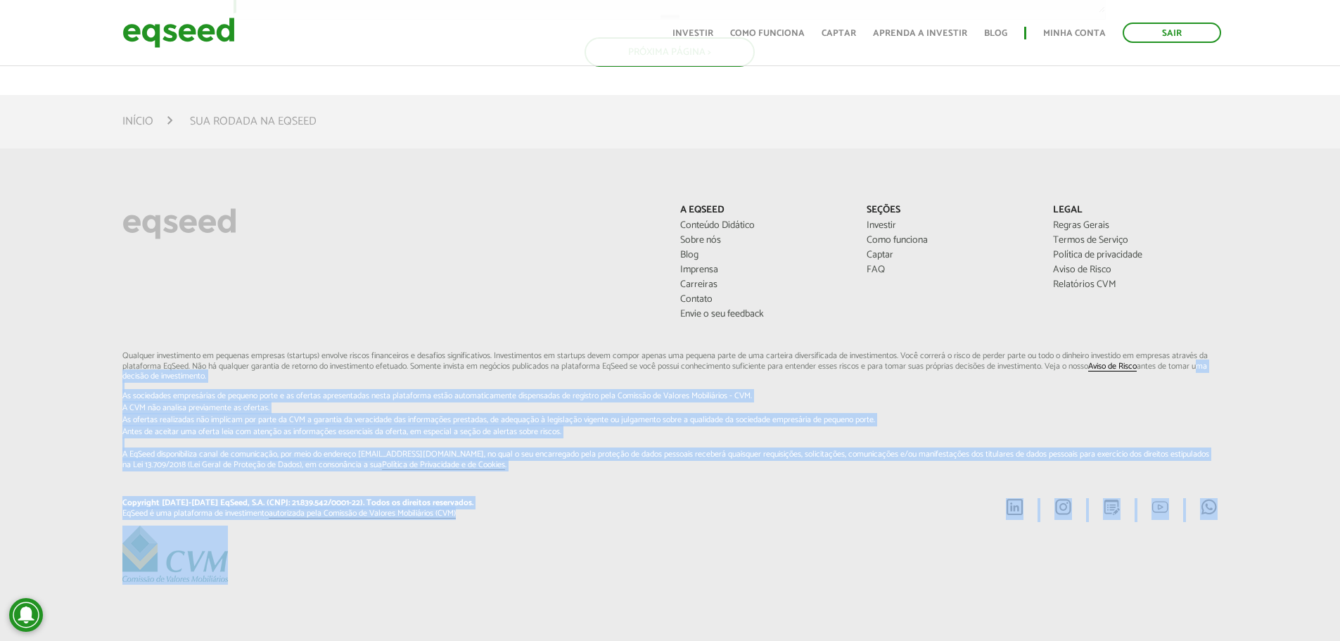
drag, startPoint x: 91, startPoint y: 376, endPoint x: 570, endPoint y: 552, distance: 509.7
click at [568, 551] on div "A EqSeed Conteúdo Didático Sobre nós Blog Imprensa Carreiras Contato Envie o se…" at bounding box center [670, 395] width 1340 height 380
click at [570, 552] on div at bounding box center [670, 554] width 1117 height 59
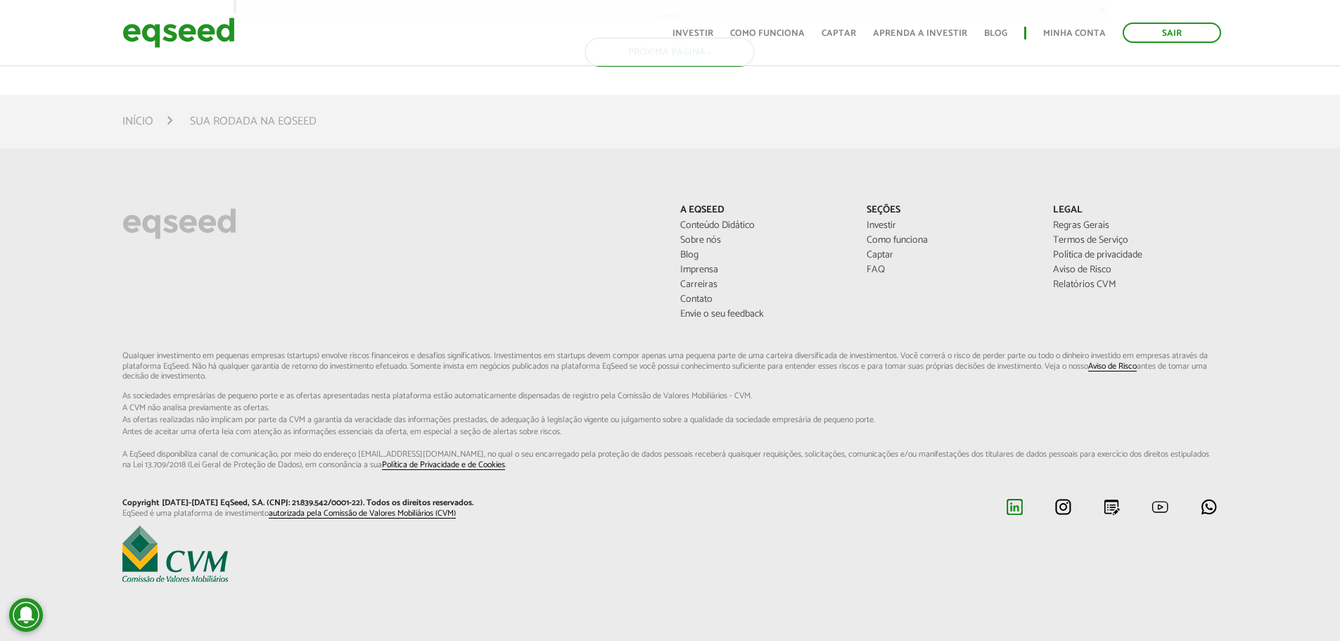
click at [1013, 507] on img at bounding box center [1015, 507] width 18 height 18
